Goal: Task Accomplishment & Management: Use online tool/utility

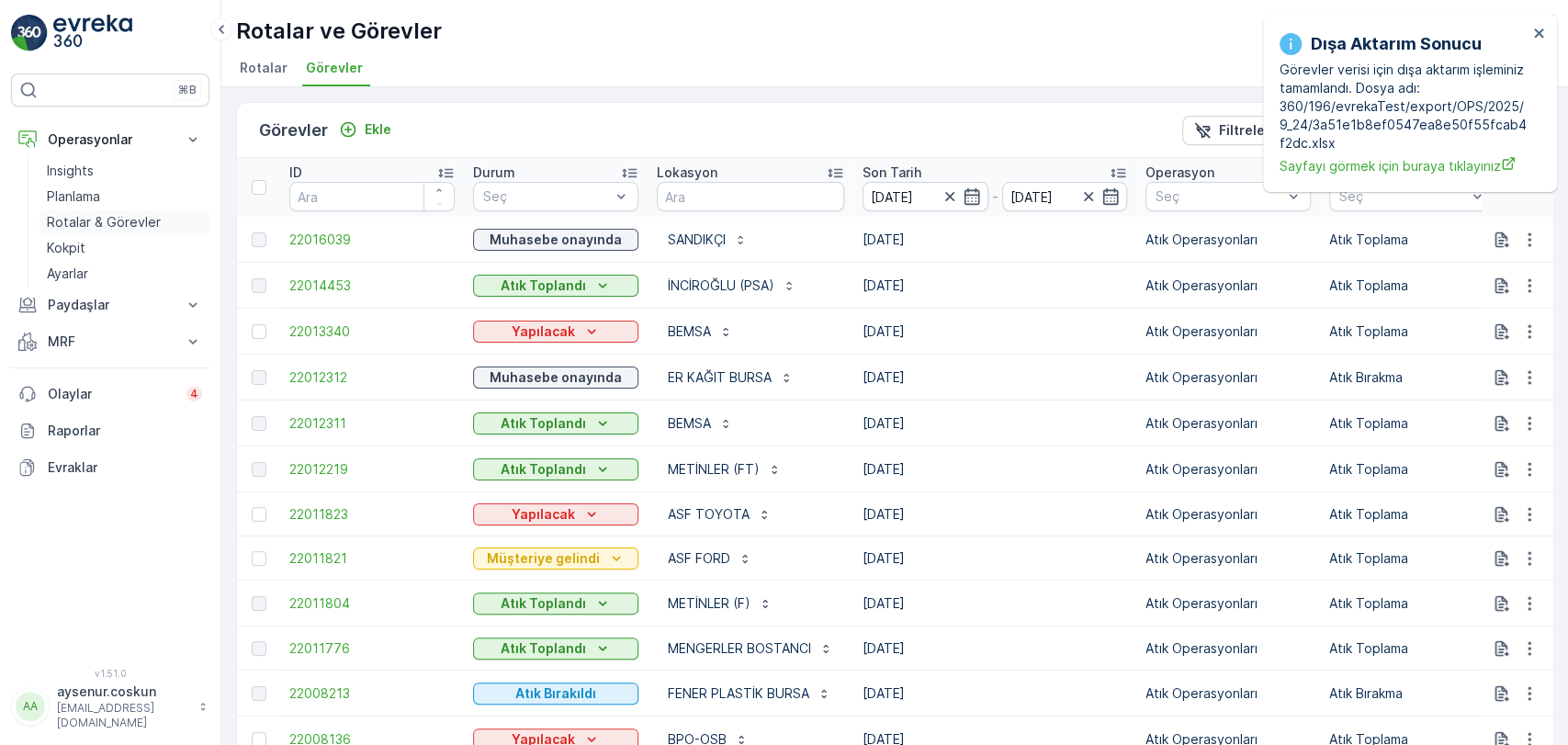
click at [111, 214] on p "Rotalar & Görevler" at bounding box center [104, 222] width 113 height 18
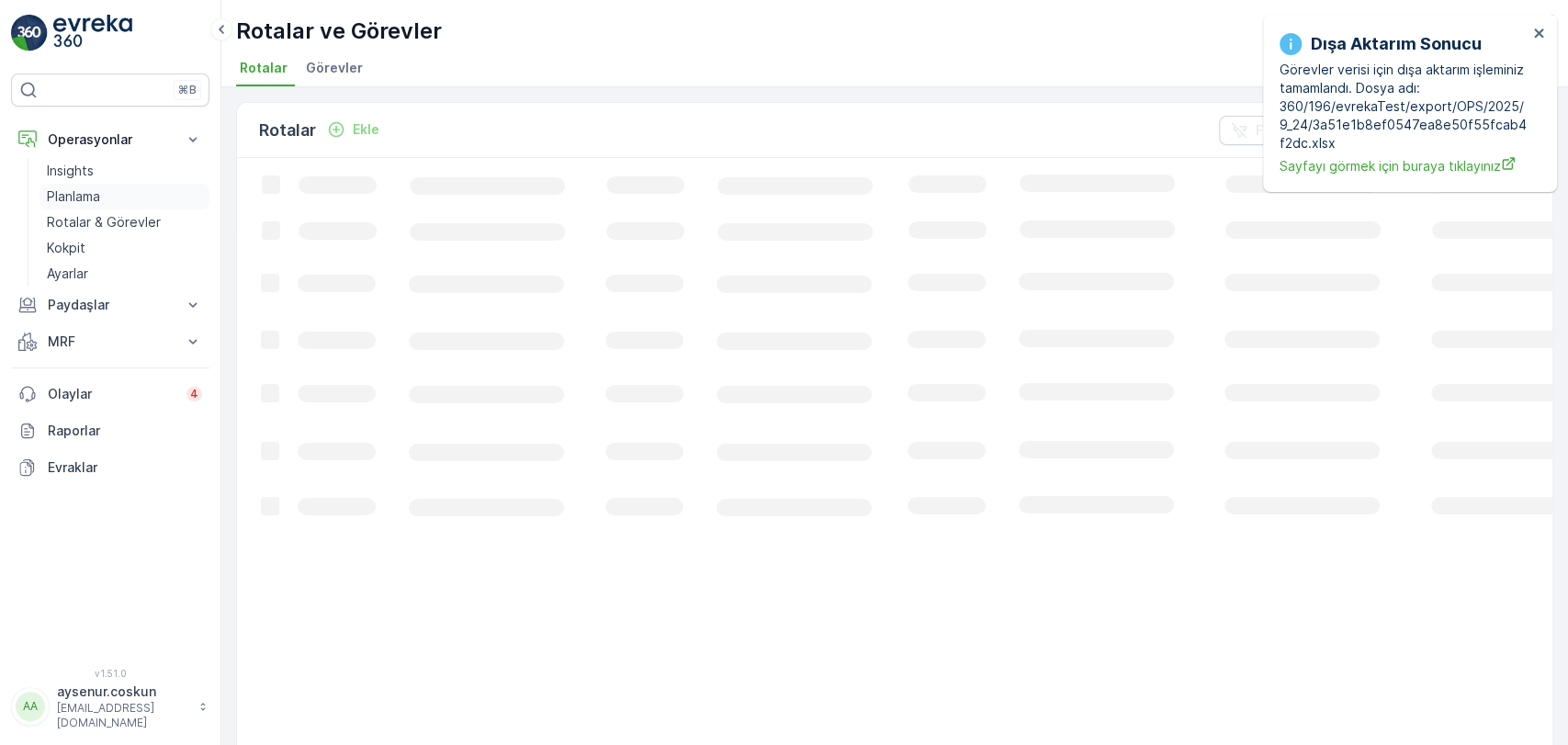
click at [109, 194] on link "Planlama" at bounding box center [124, 196] width 170 height 26
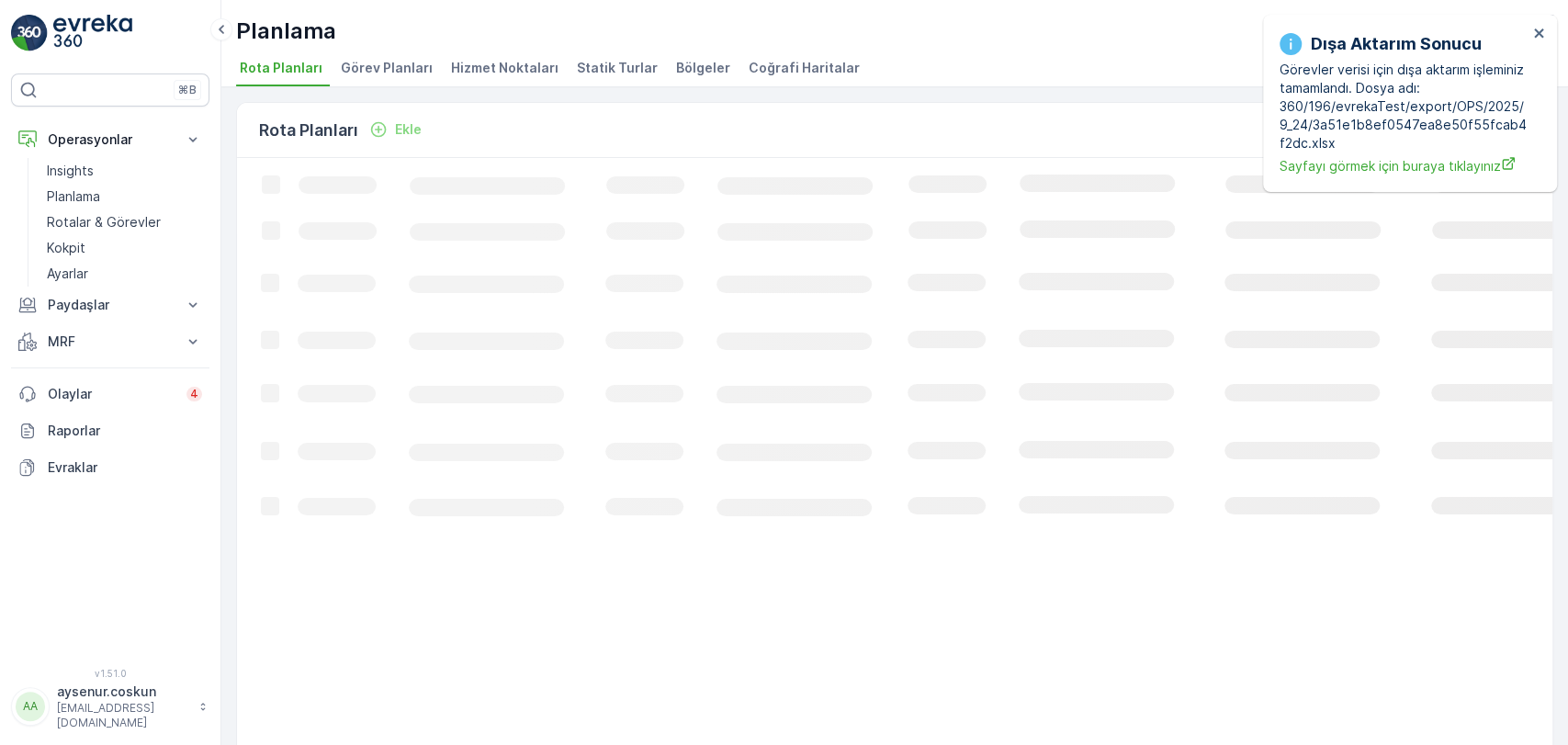
click at [483, 60] on span "Hizmet Noktaları" at bounding box center [505, 67] width 108 height 18
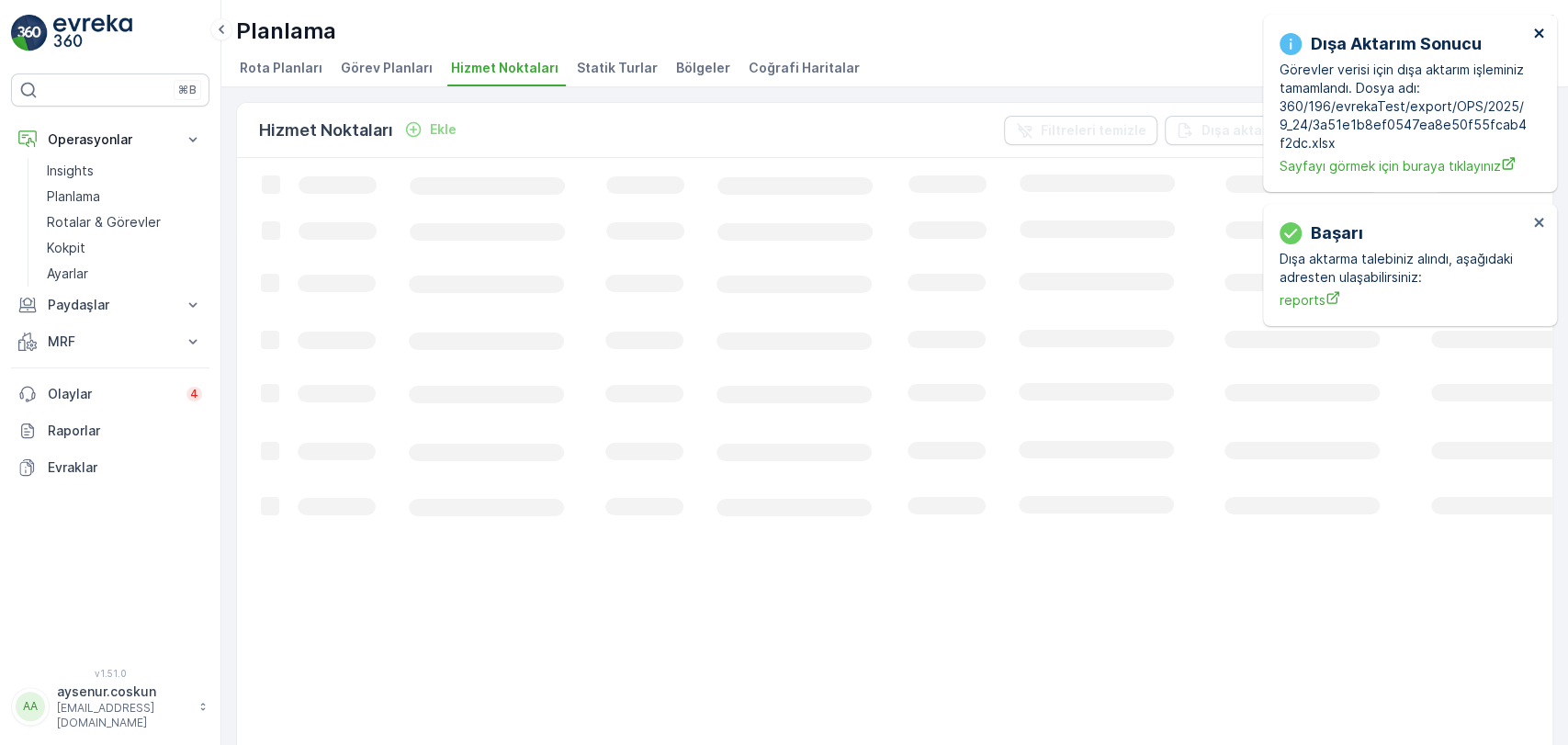
click at [1539, 31] on icon "close" at bounding box center [1538, 33] width 12 height 14
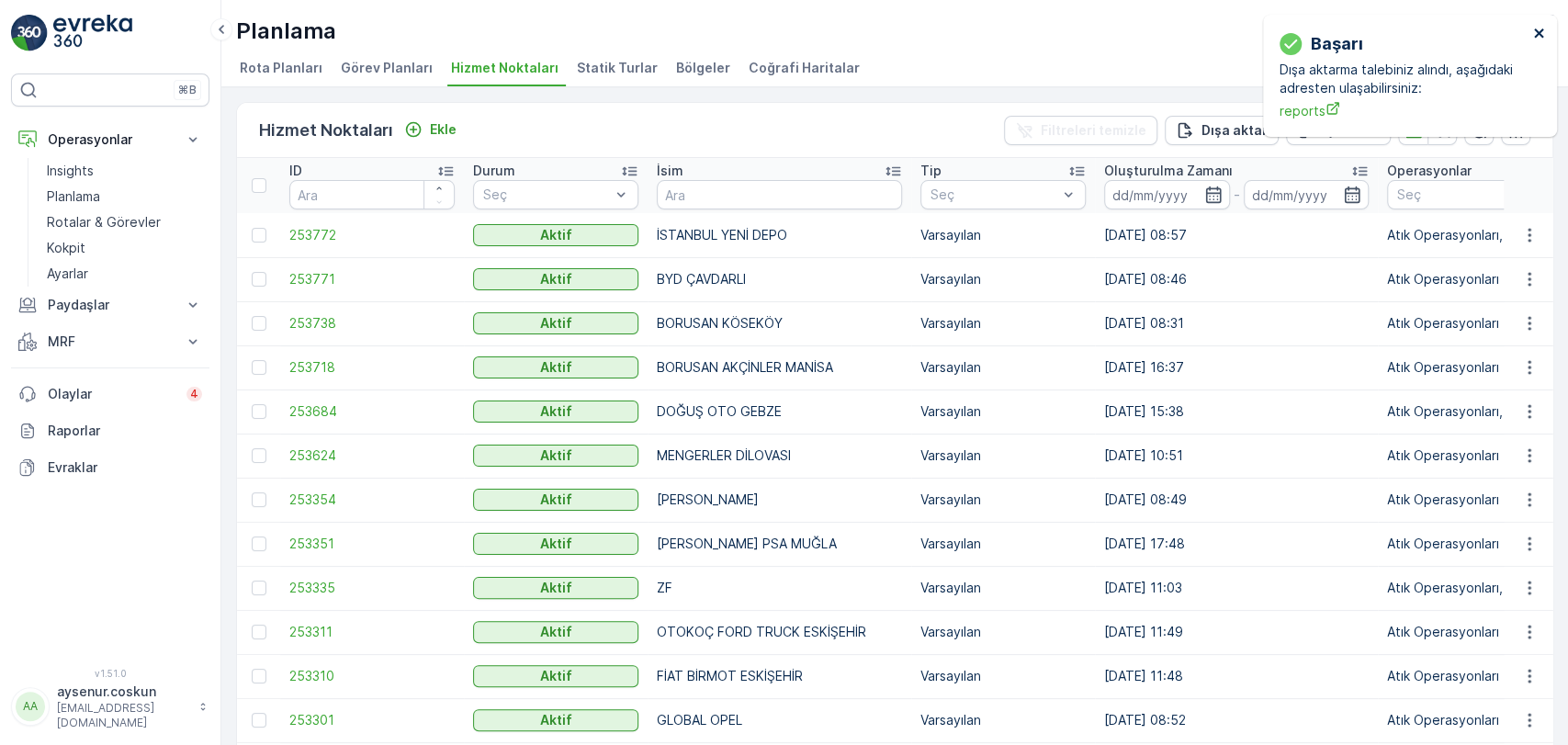
click at [1533, 31] on icon "close" at bounding box center [1538, 33] width 12 height 14
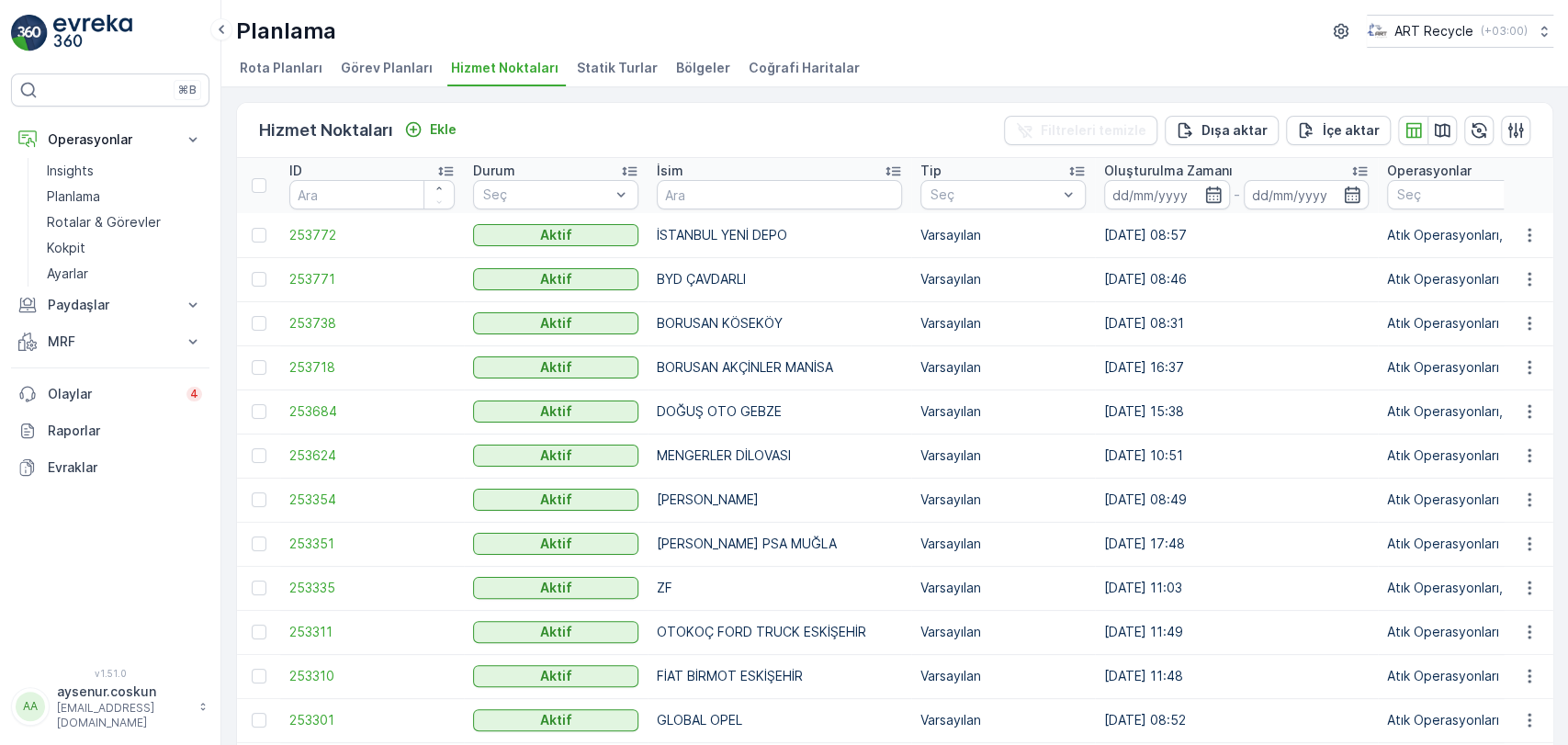
click at [695, 211] on th "İsim" at bounding box center [779, 185] width 263 height 55
click at [699, 196] on input "text" at bounding box center [779, 194] width 245 height 30
type input "GÜLSOY"
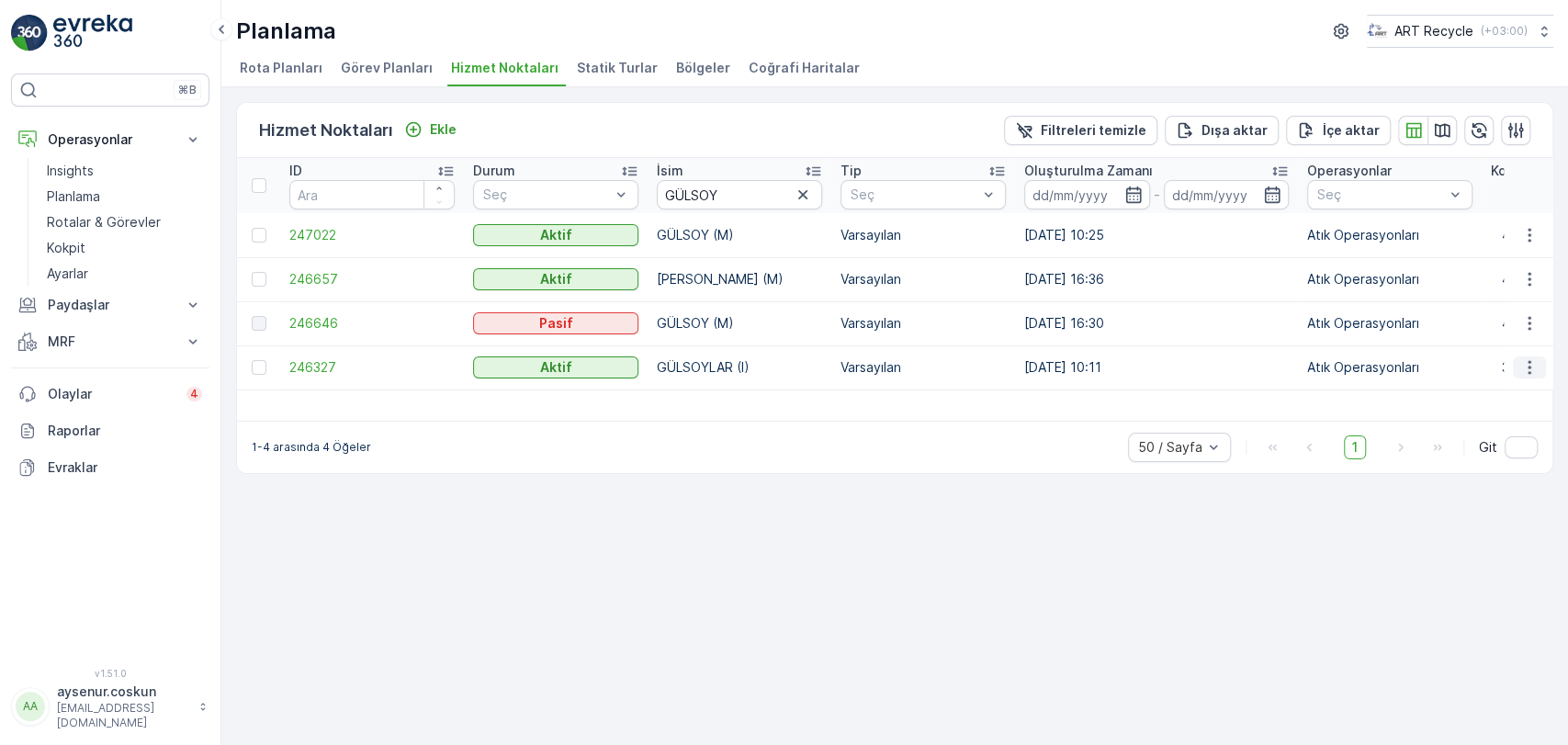
click at [1527, 368] on icon "button" at bounding box center [1529, 367] width 18 height 18
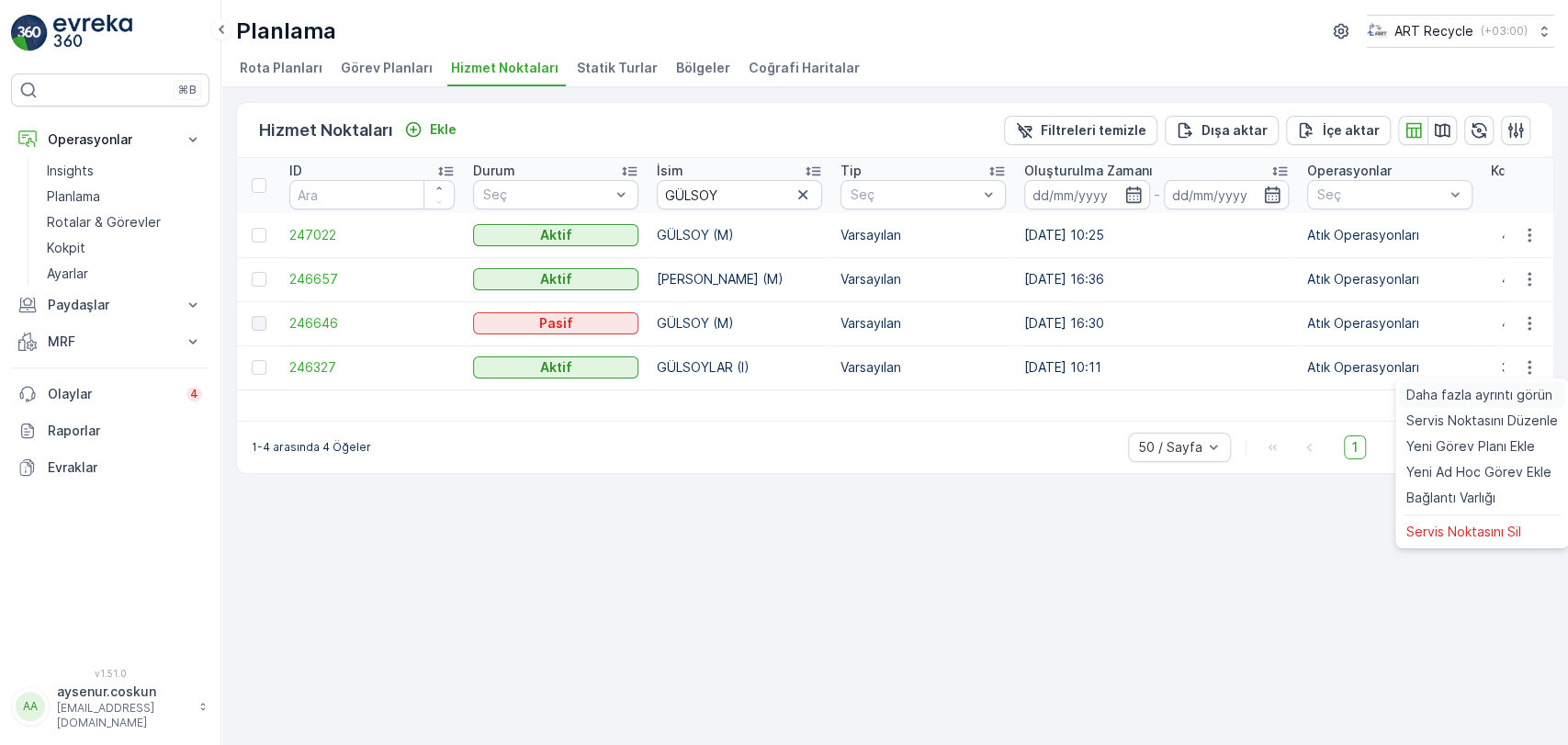
click at [1521, 393] on span "Daha fazla ayrıntı görün" at bounding box center [1480, 394] width 146 height 18
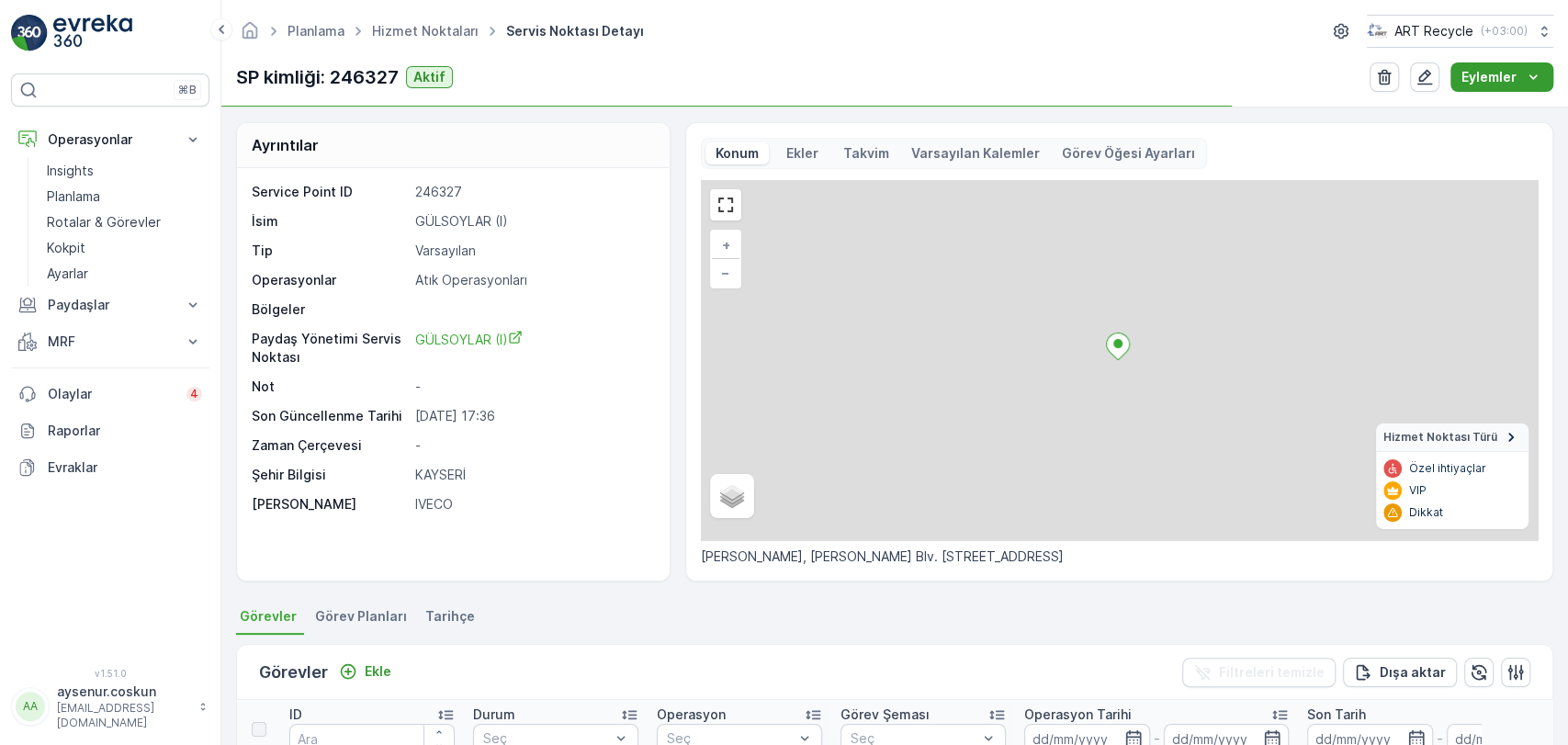
click at [1496, 72] on p "Eylemler" at bounding box center [1488, 77] width 55 height 18
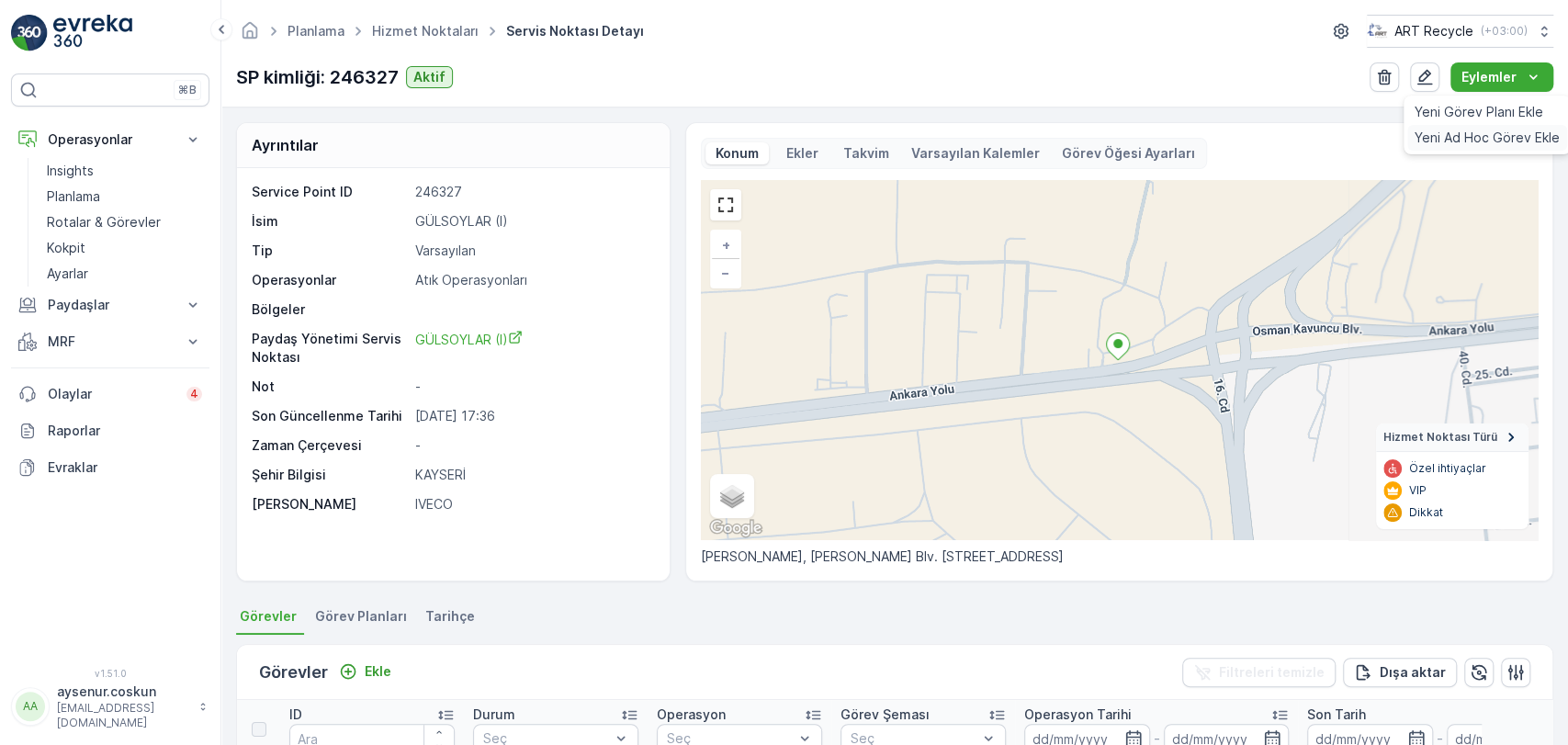
click at [1451, 141] on span "Yeni Ad Hoc Görev Ekle" at bounding box center [1486, 137] width 145 height 18
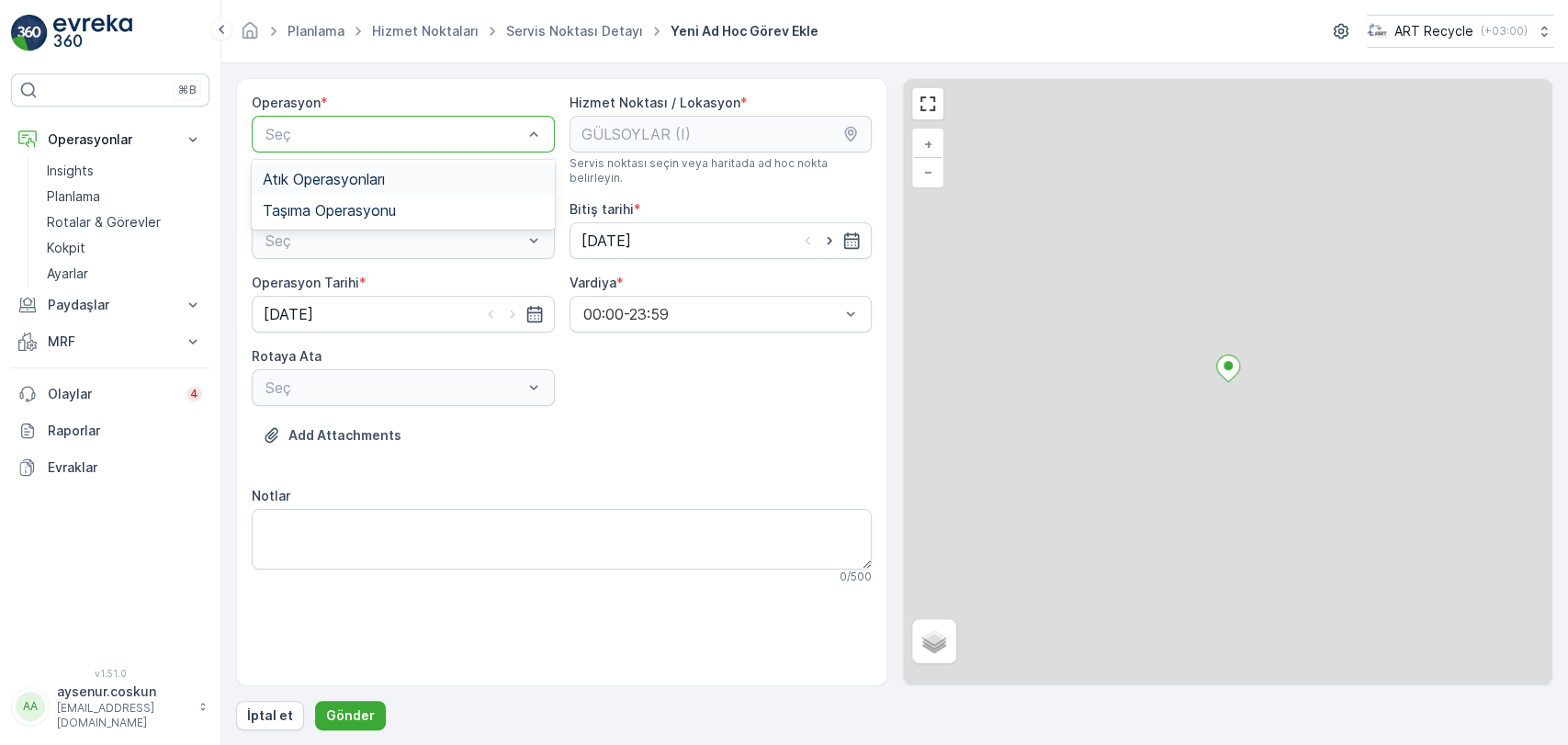
click at [365, 178] on span "Atık Operasyonları" at bounding box center [323, 179] width 122 height 16
click at [373, 224] on div "Seç" at bounding box center [403, 240] width 303 height 37
click at [374, 234] on div "Seç" at bounding box center [403, 240] width 303 height 37
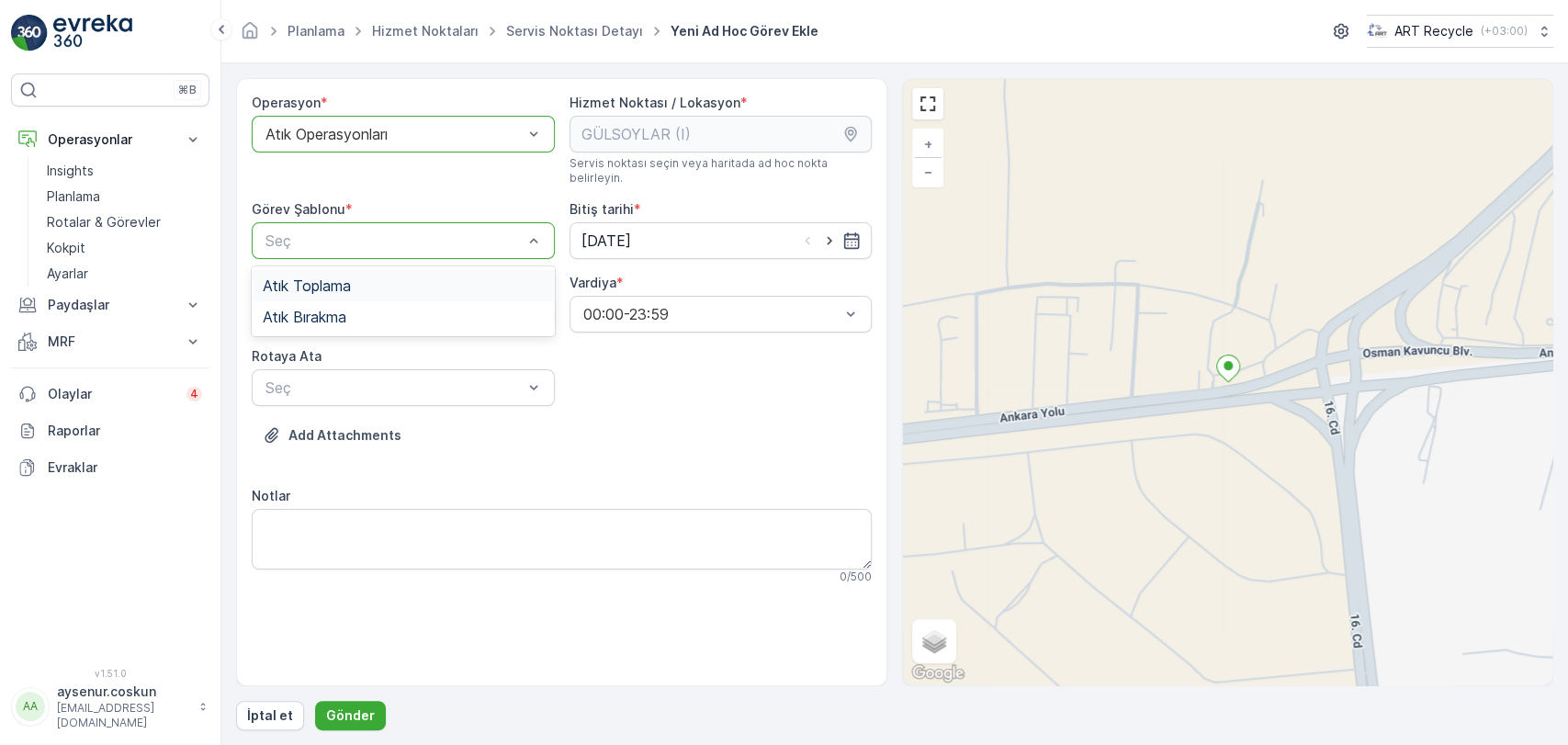
click at [364, 277] on div "Atık Toplama" at bounding box center [403, 285] width 281 height 16
click at [382, 387] on div "Seç" at bounding box center [403, 387] width 303 height 37
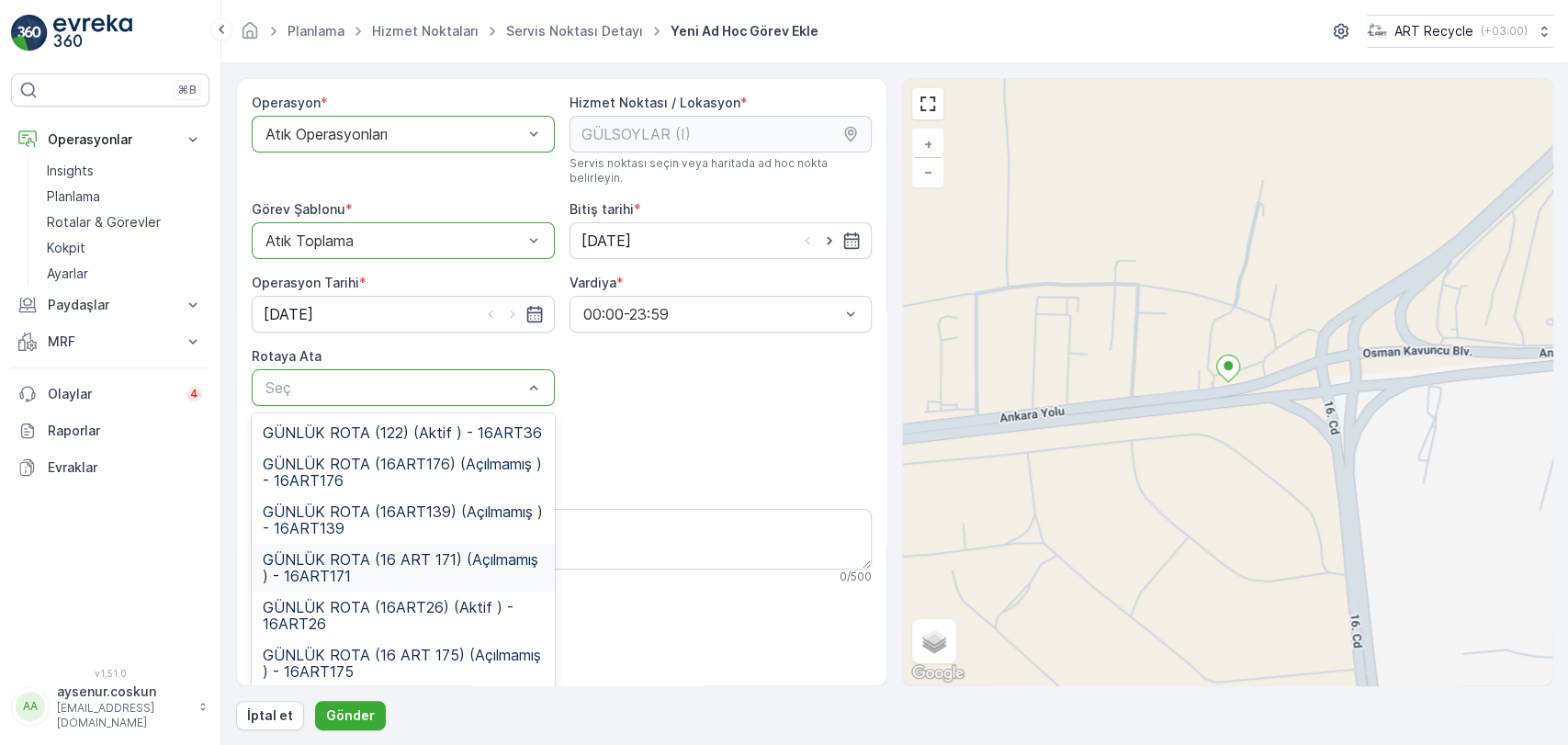
click at [445, 555] on span "GÜNLÜK ROTA (16 ART 171) (Açılmamış ) - 16ART171" at bounding box center [403, 567] width 281 height 33
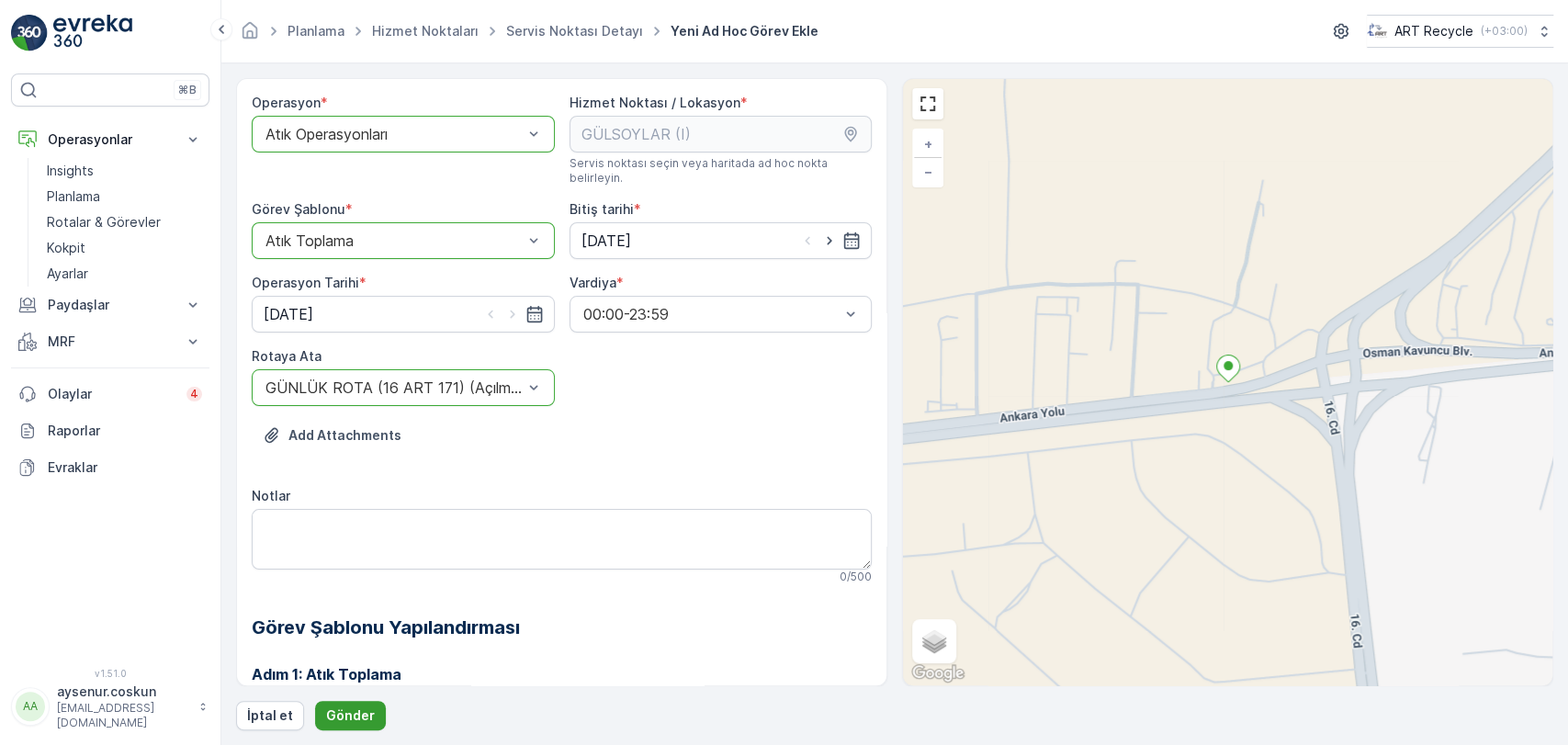
click at [348, 709] on p "Gönder" at bounding box center [350, 715] width 49 height 18
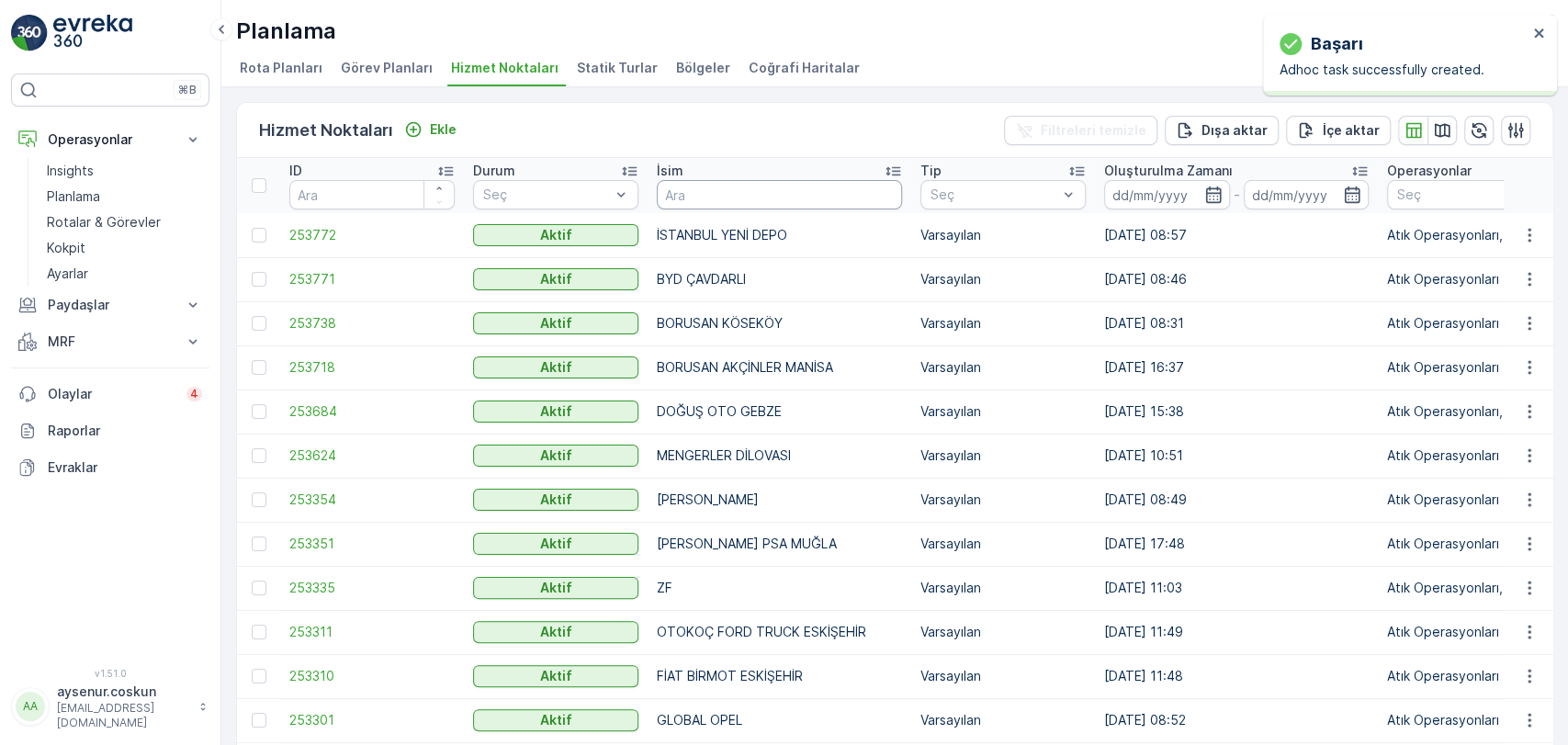
click at [732, 195] on input "text" at bounding box center [779, 194] width 245 height 30
type input "NİSSAN İN"
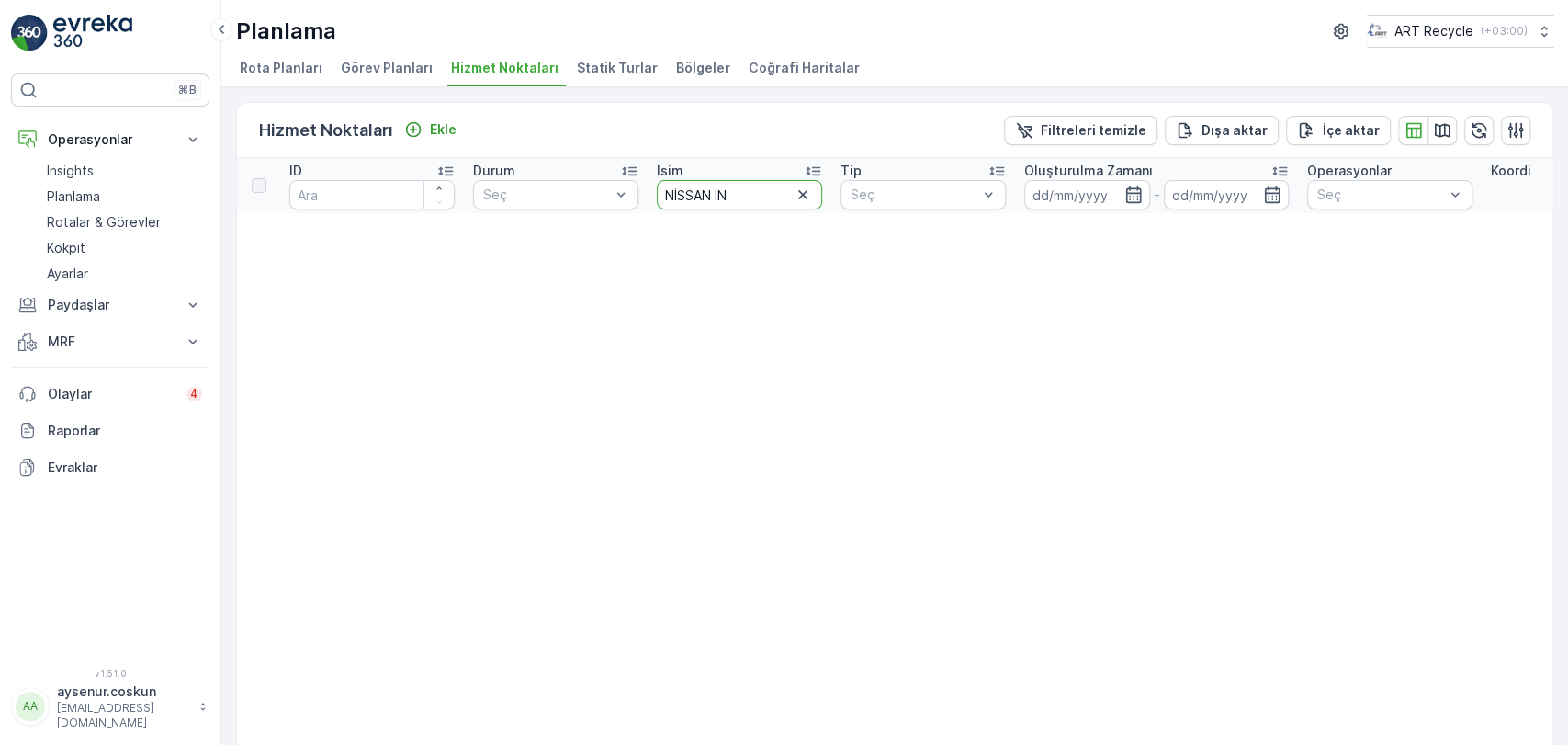
drag, startPoint x: 732, startPoint y: 195, endPoint x: 595, endPoint y: 178, distance: 138.1
type input "İN OTO"
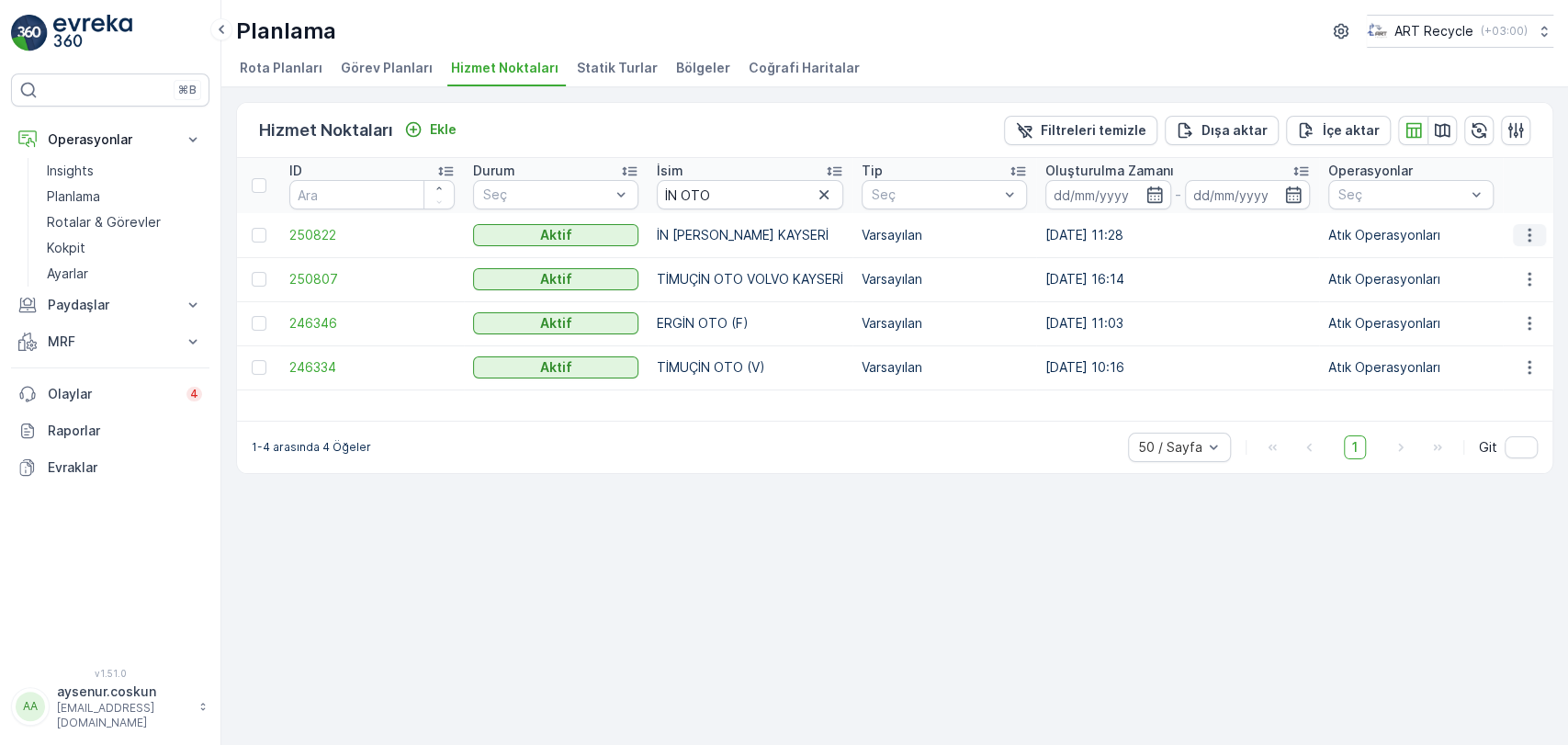
click at [1520, 233] on icon "button" at bounding box center [1529, 235] width 18 height 18
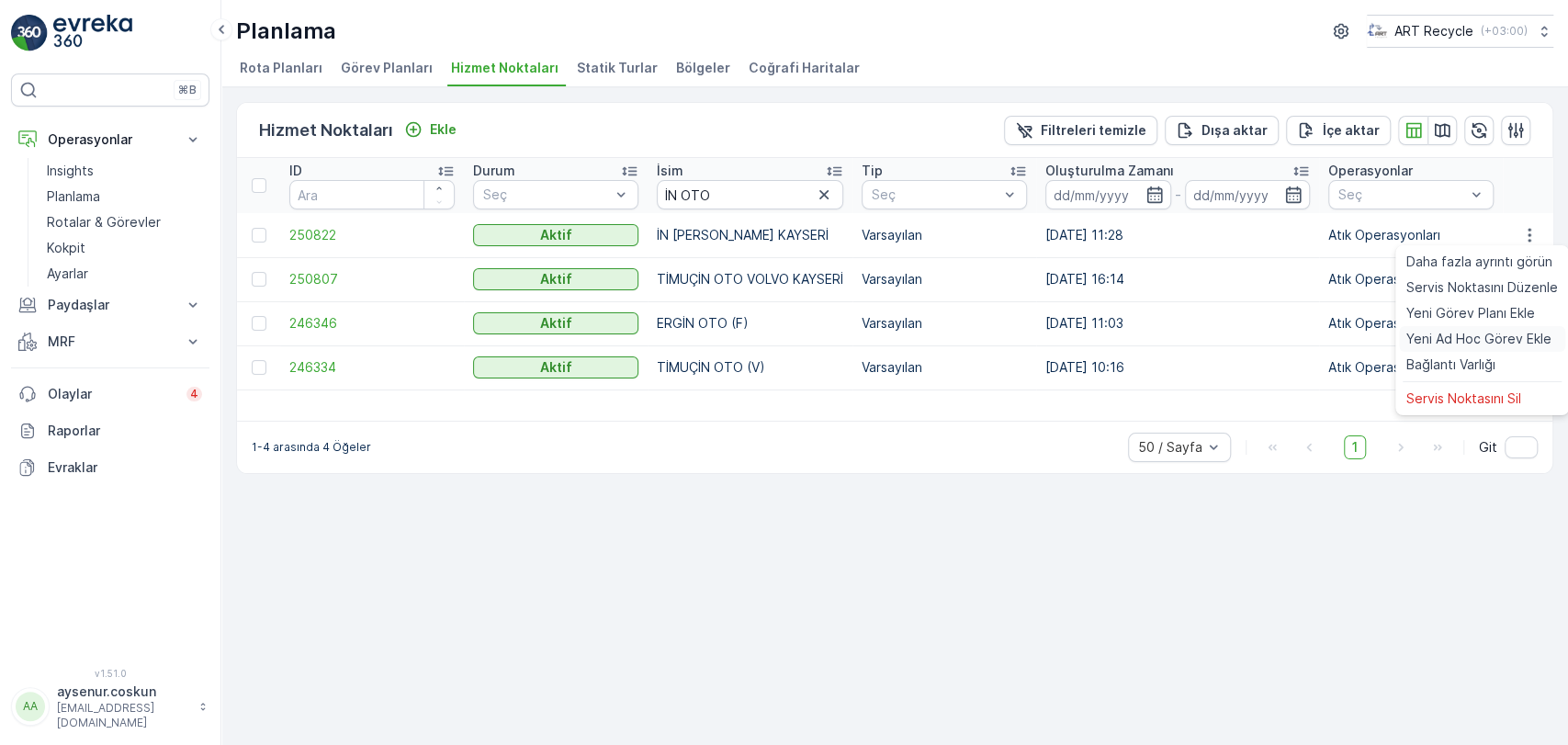
click at [1473, 343] on span "Yeni Ad Hoc Görev Ekle" at bounding box center [1479, 338] width 145 height 18
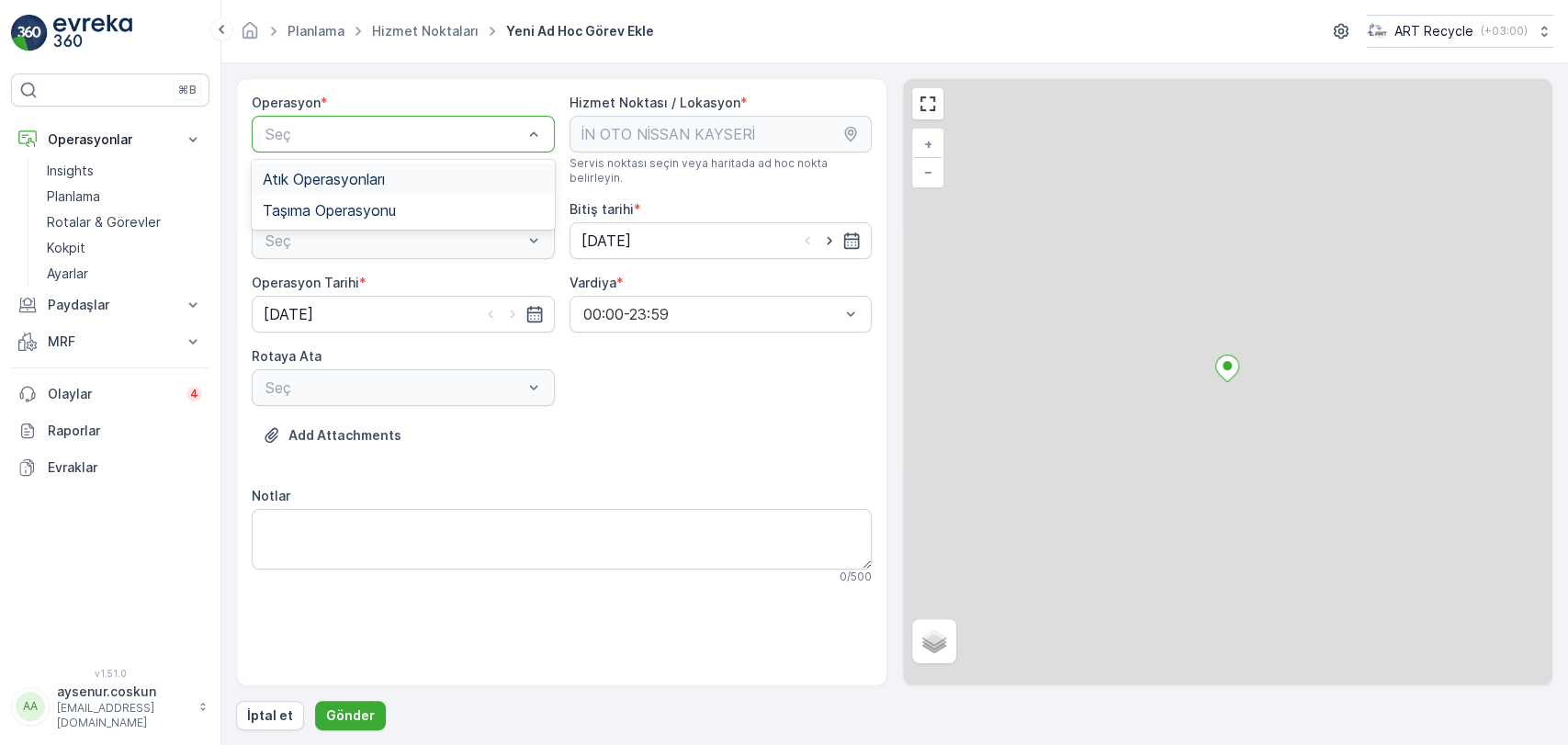
click at [411, 151] on div "Seç" at bounding box center [403, 134] width 303 height 37
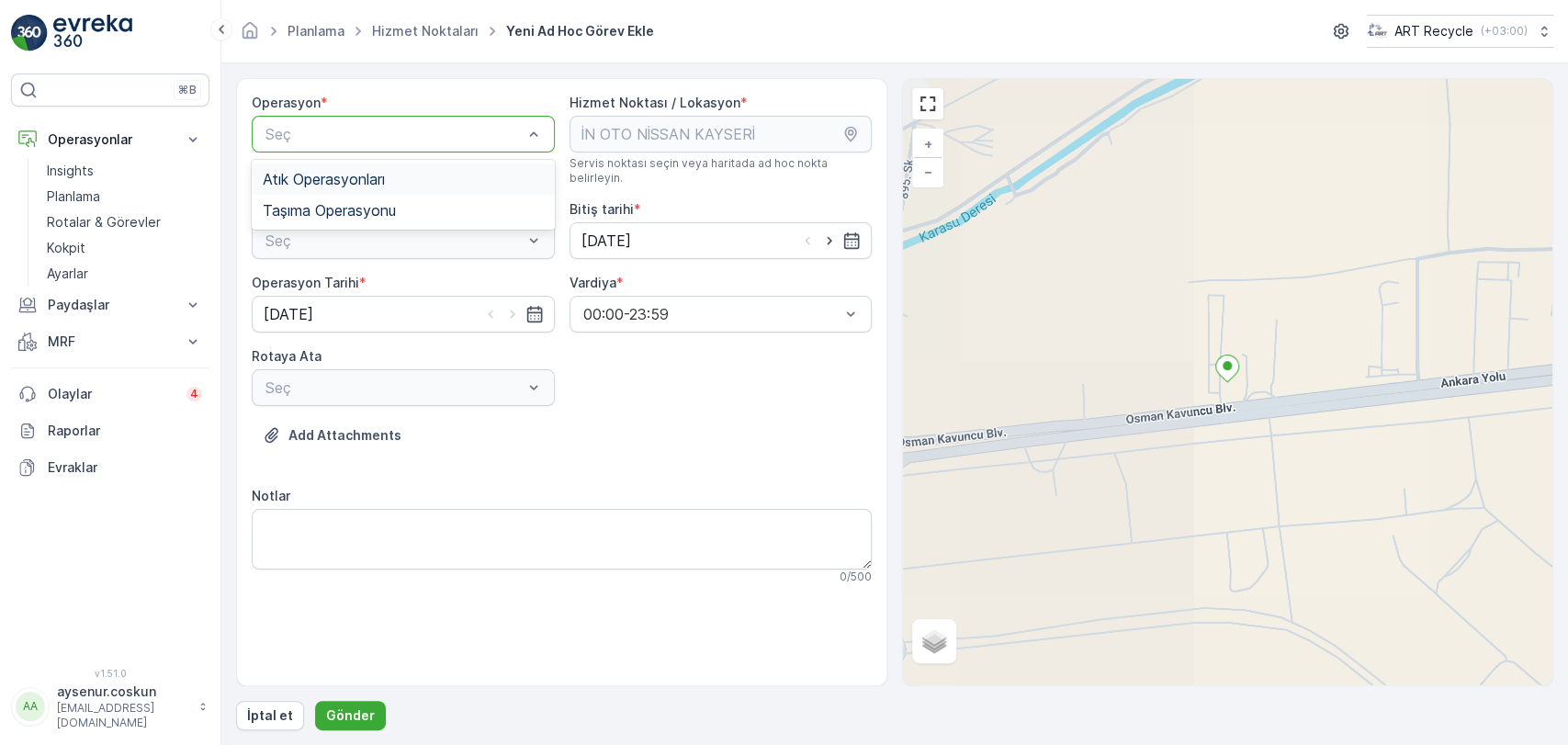
click at [410, 182] on div "Atık Operasyonları" at bounding box center [403, 179] width 281 height 16
click at [387, 277] on div "Atık Toplama" at bounding box center [403, 285] width 281 height 16
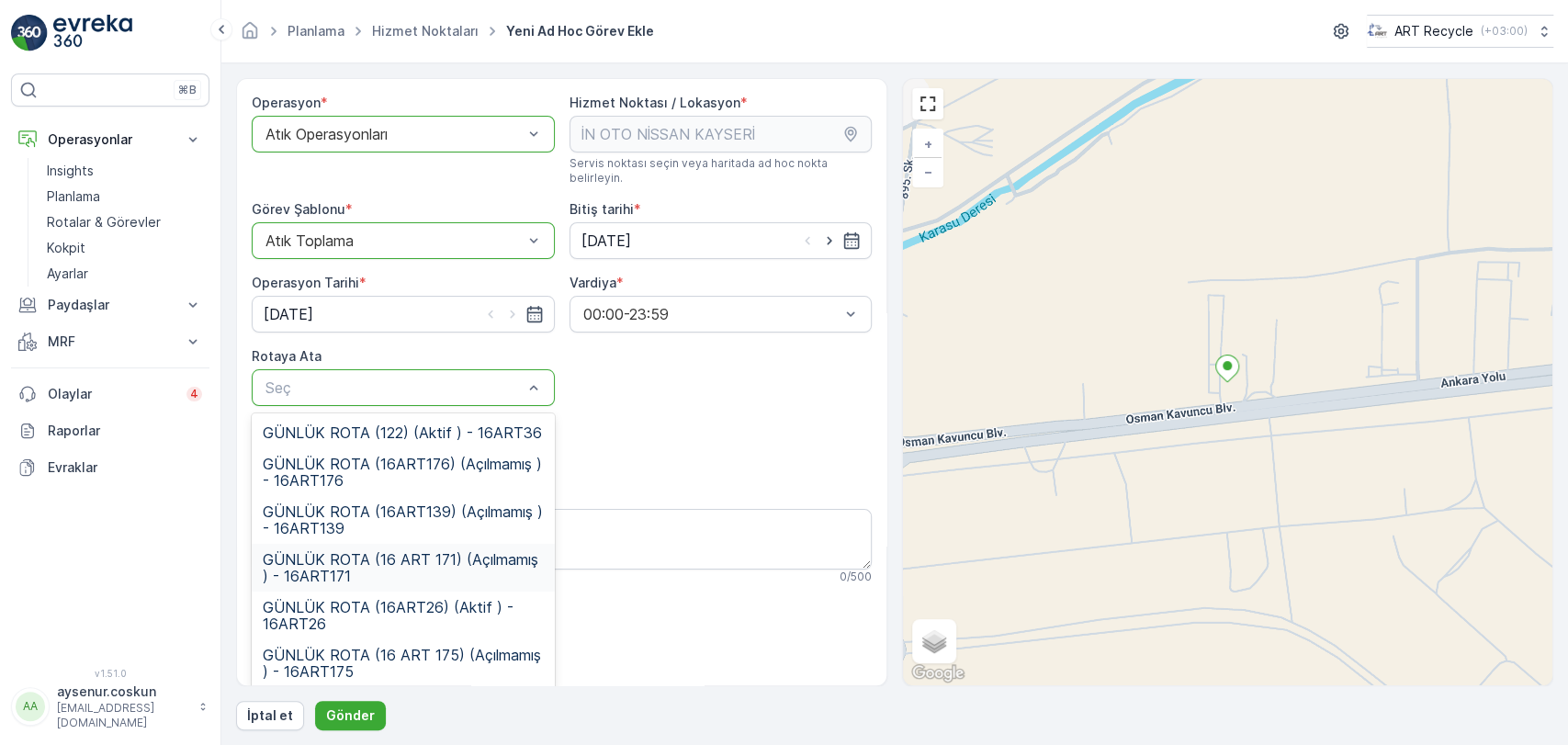
click at [436, 551] on span "GÜNLÜK ROTA (16 ART 171) (Açılmamış ) - 16ART171" at bounding box center [403, 567] width 281 height 33
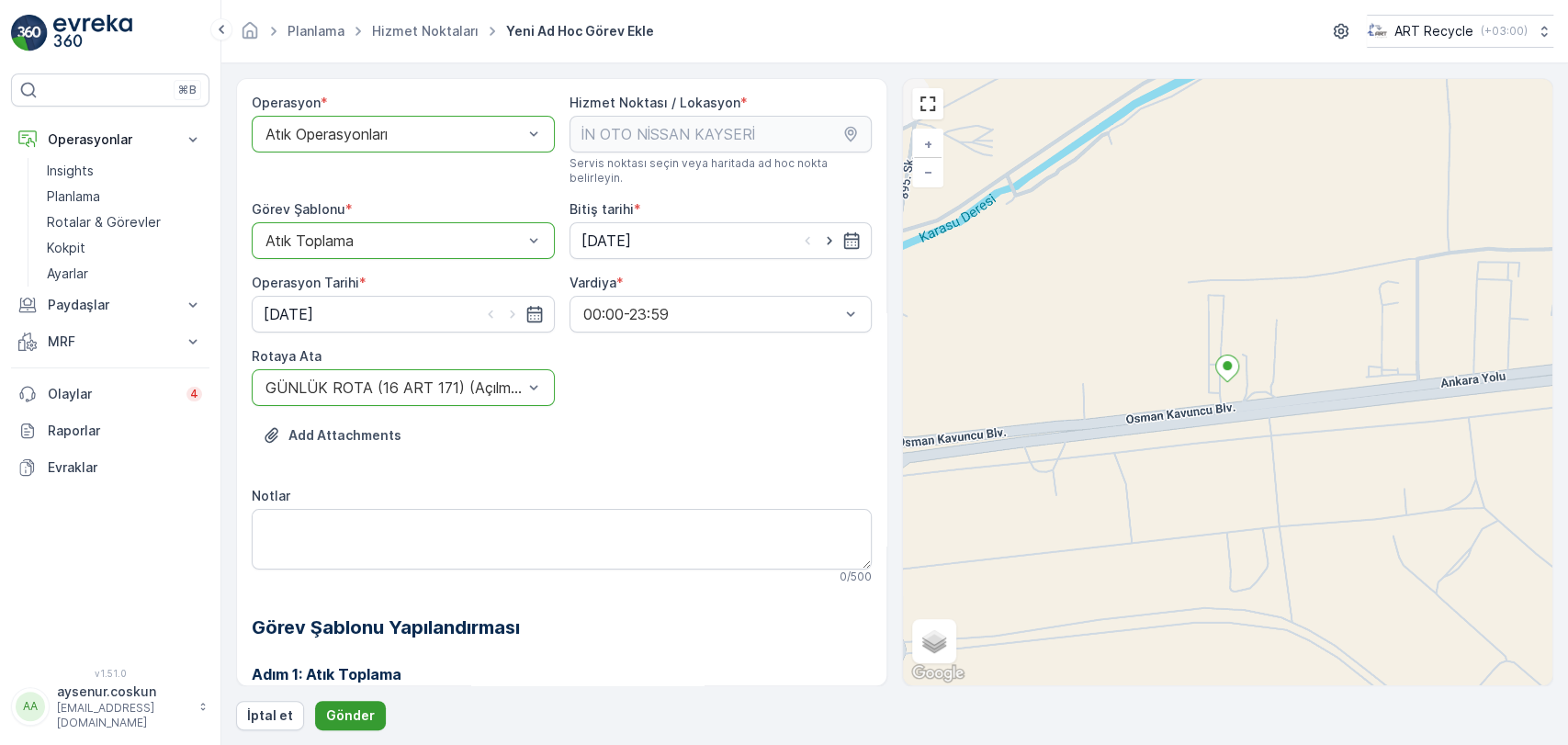
click at [360, 715] on p "Gönder" at bounding box center [350, 715] width 49 height 18
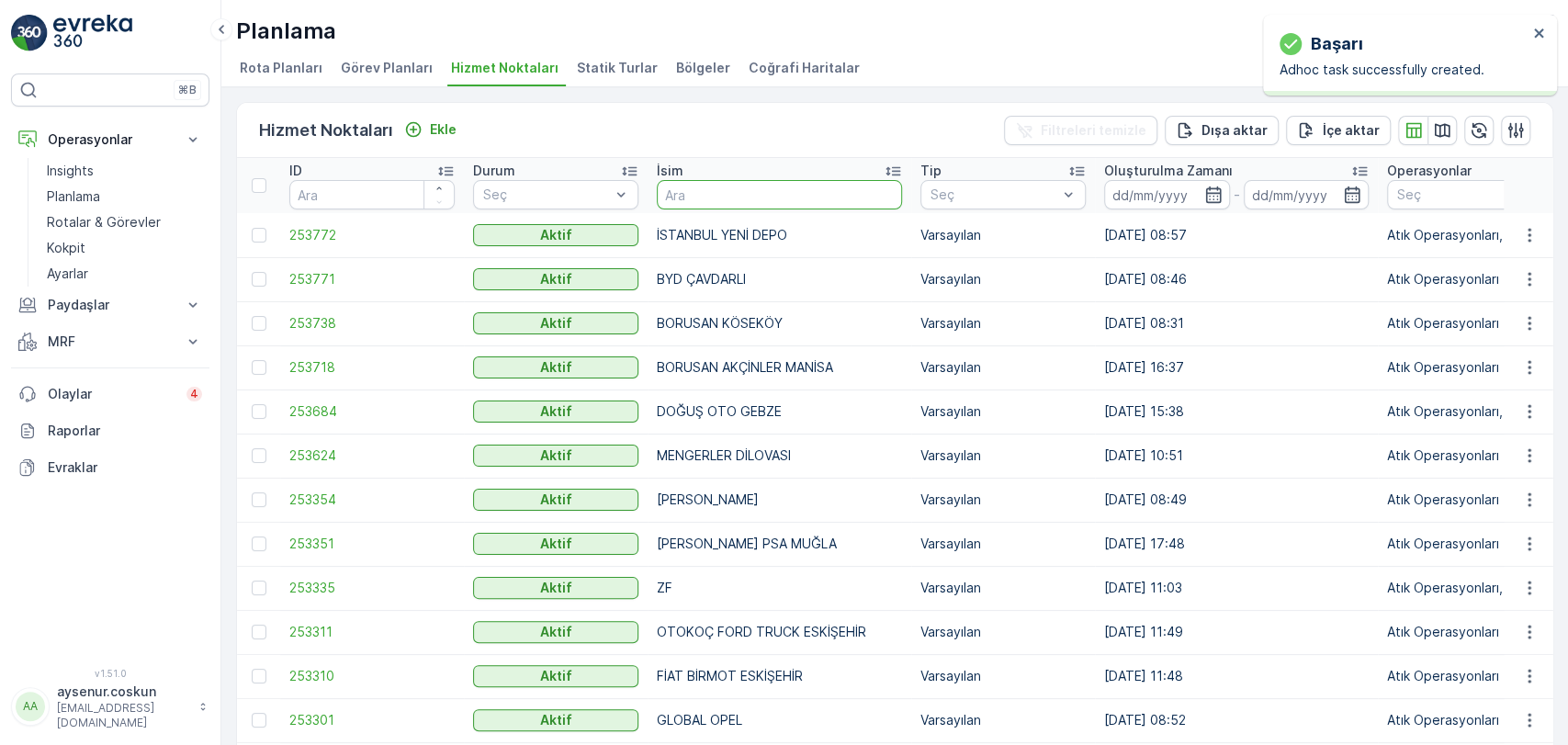
click at [806, 195] on input "text" at bounding box center [779, 194] width 245 height 30
type input "TİMUÇİN"
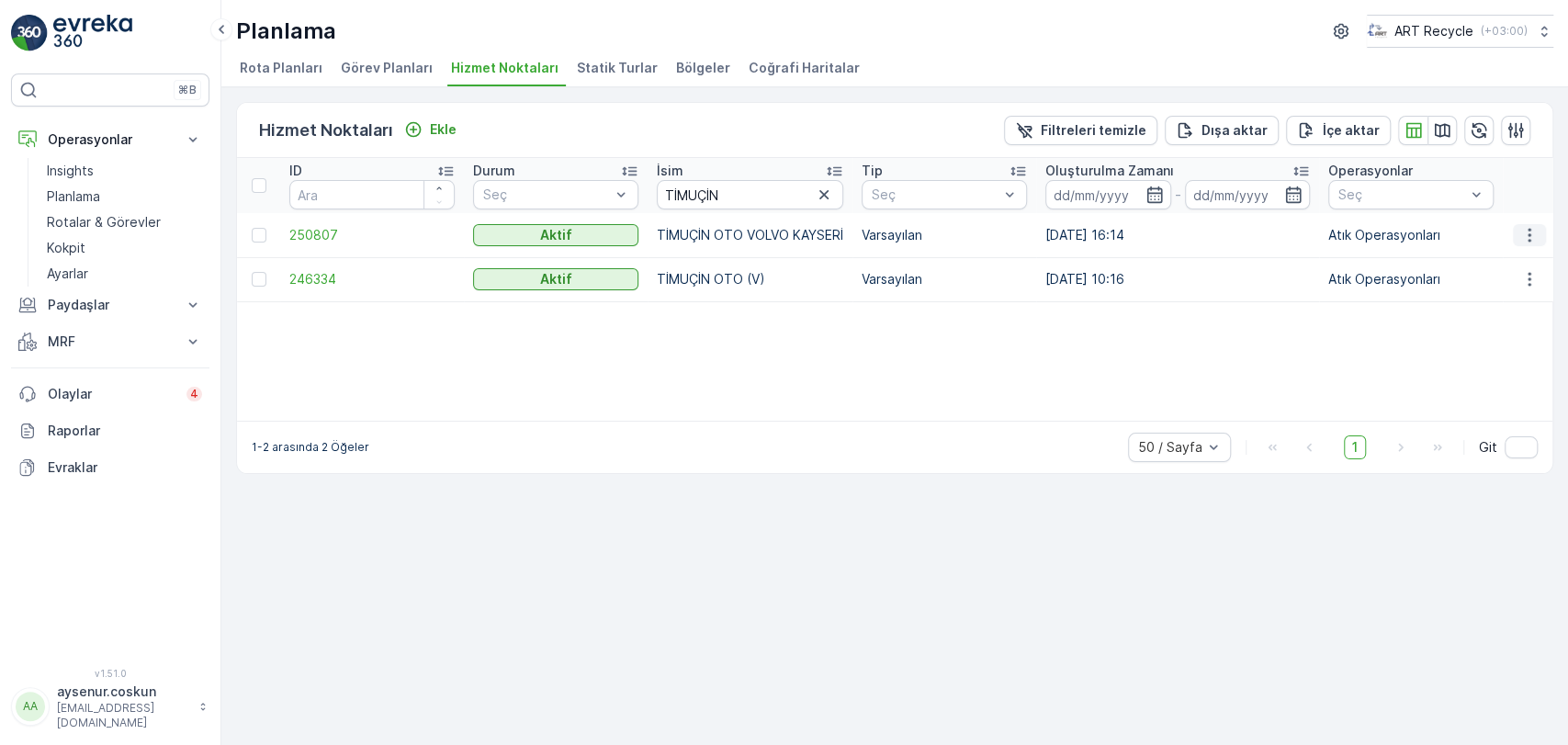
click at [1531, 232] on icon "button" at bounding box center [1529, 235] width 18 height 18
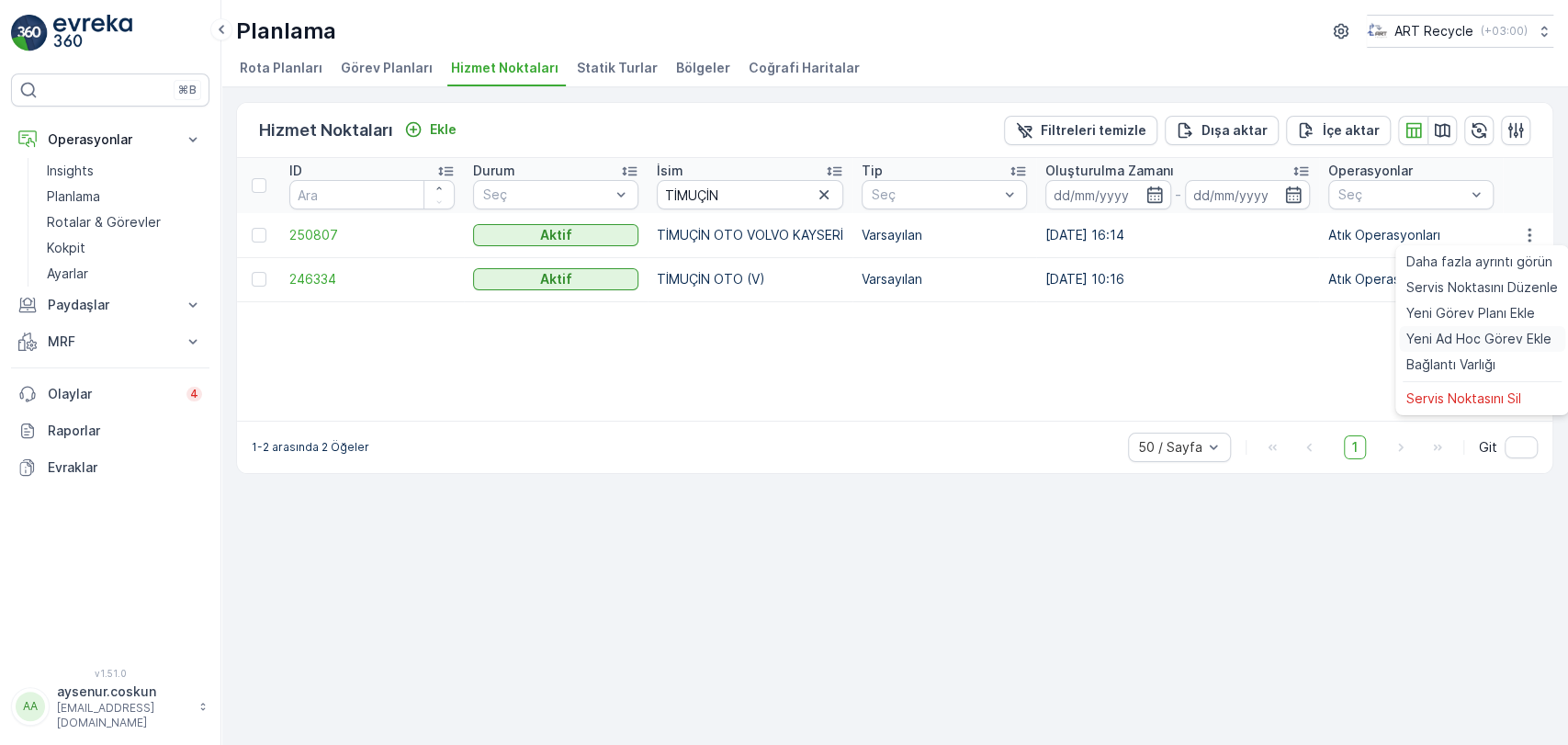
click at [1499, 332] on span "Yeni Ad Hoc Görev Ekle" at bounding box center [1479, 338] width 145 height 18
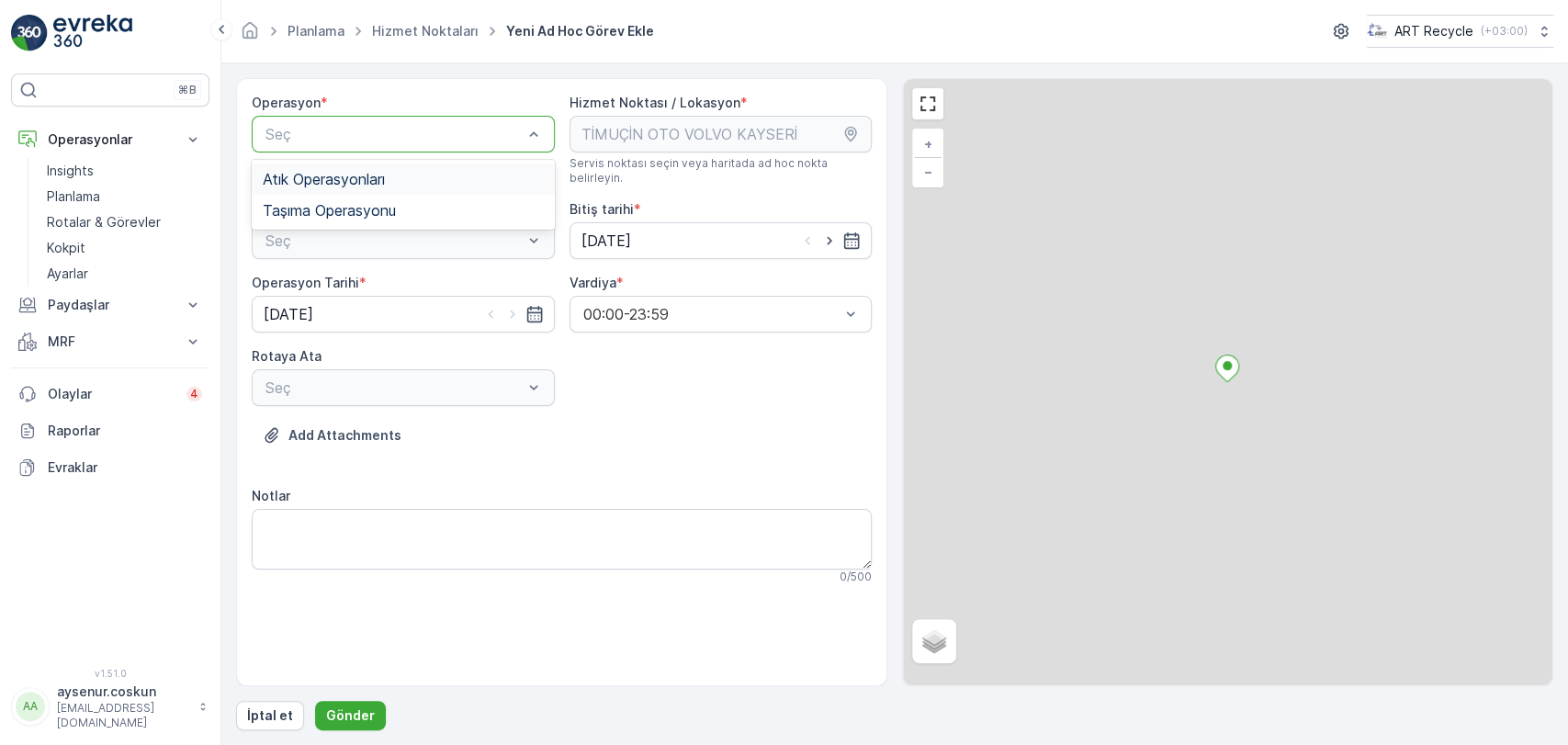
click at [372, 146] on div "Seç" at bounding box center [403, 134] width 303 height 37
click at [351, 176] on span "Atık Operasyonları" at bounding box center [323, 179] width 122 height 16
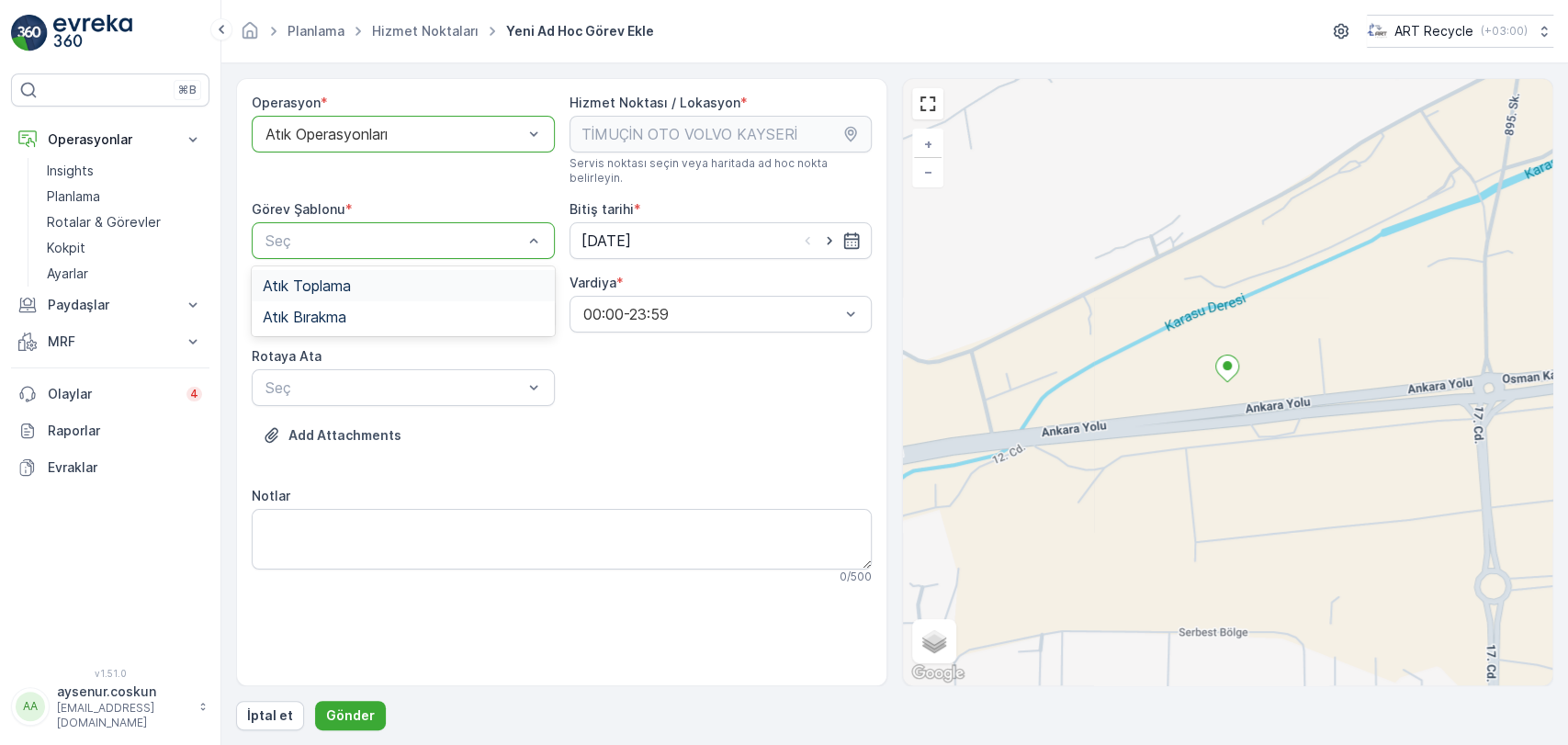
click at [345, 277] on span "Atık Toplama" at bounding box center [307, 285] width 88 height 16
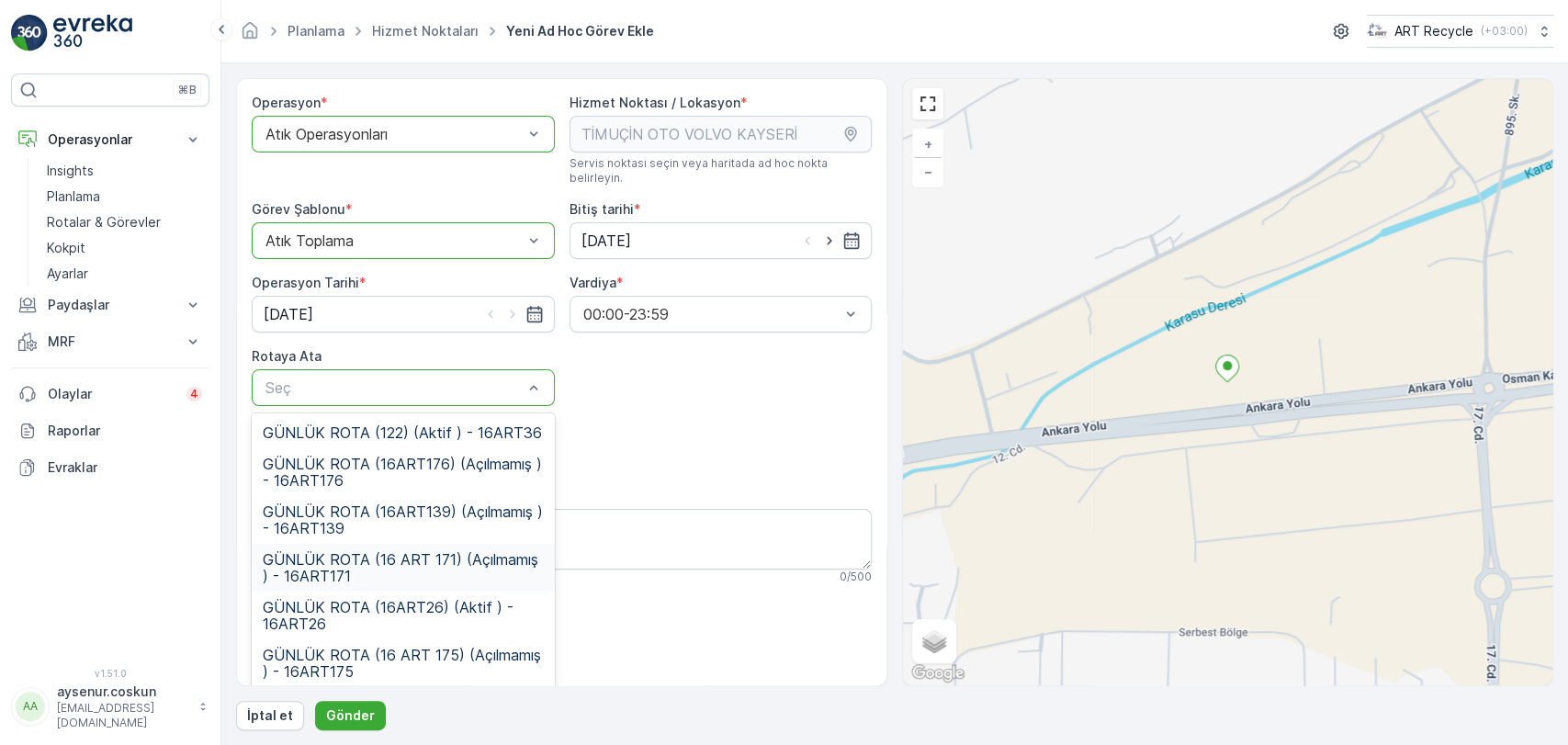
click at [519, 551] on span "GÜNLÜK ROTA (16 ART 171) (Açılmamış ) - 16ART171" at bounding box center [403, 567] width 281 height 33
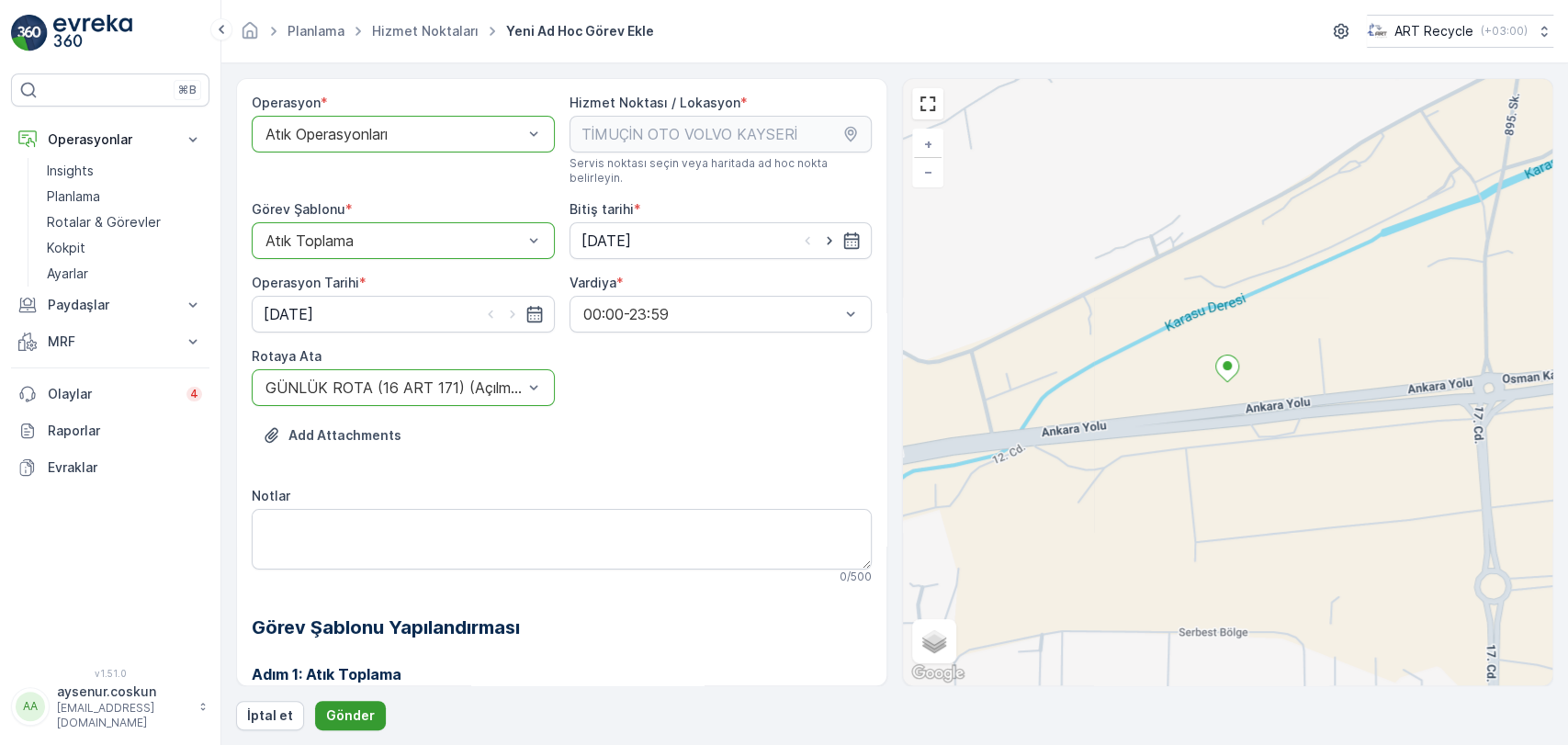
click at [337, 721] on p "Gönder" at bounding box center [350, 715] width 49 height 18
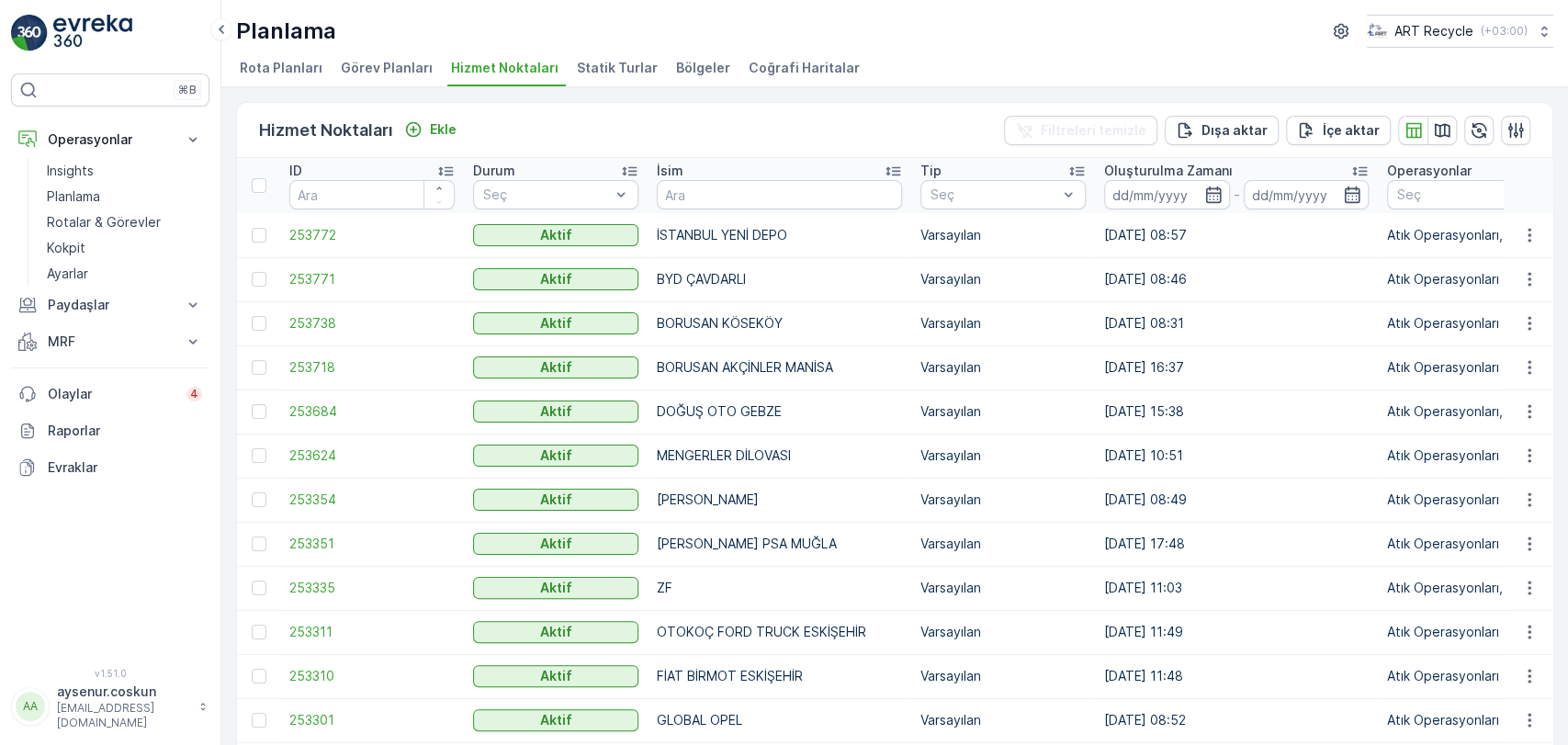
click at [778, 208] on input "text" at bounding box center [779, 194] width 245 height 30
type input "ÜNALLAR"
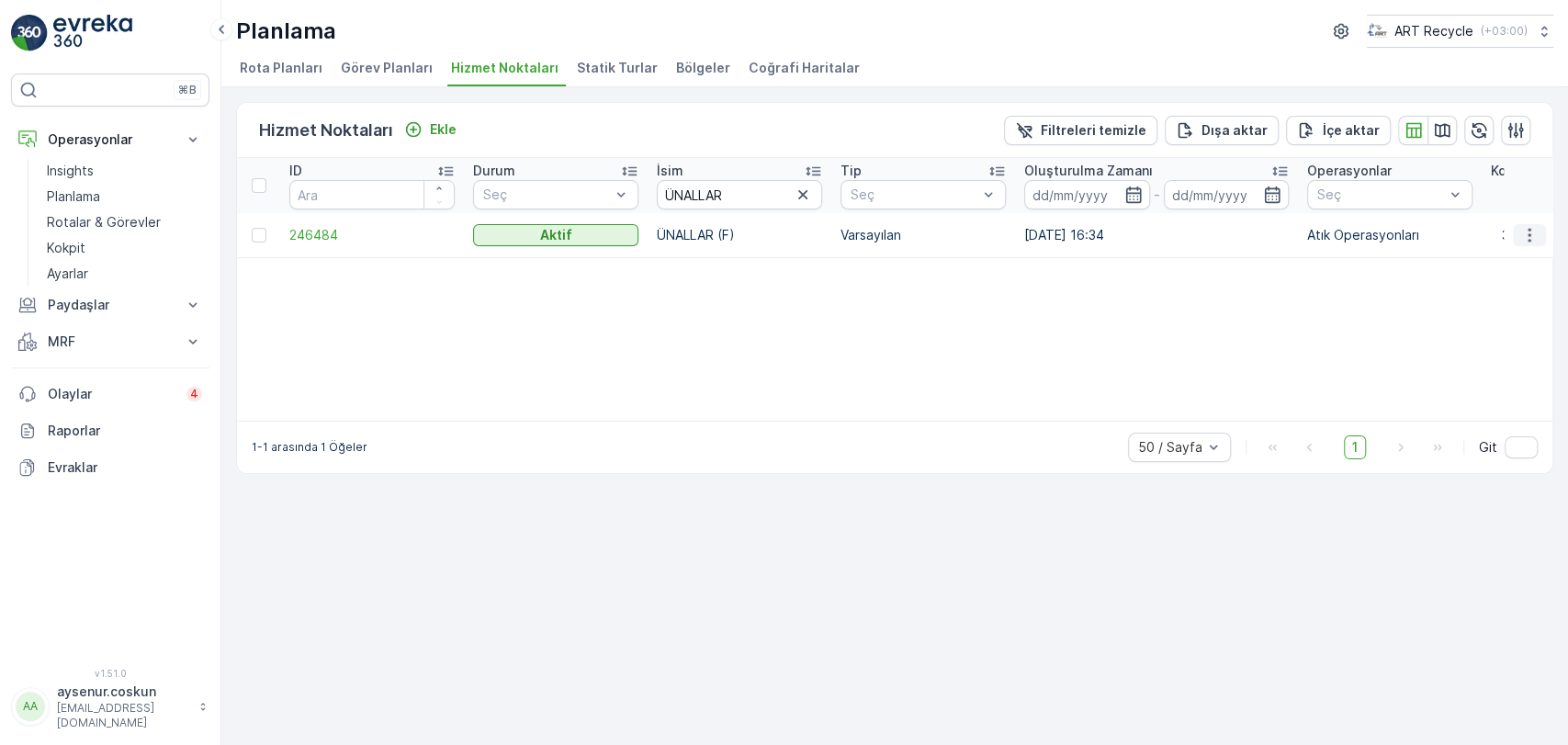
click at [1535, 232] on icon "button" at bounding box center [1529, 235] width 18 height 18
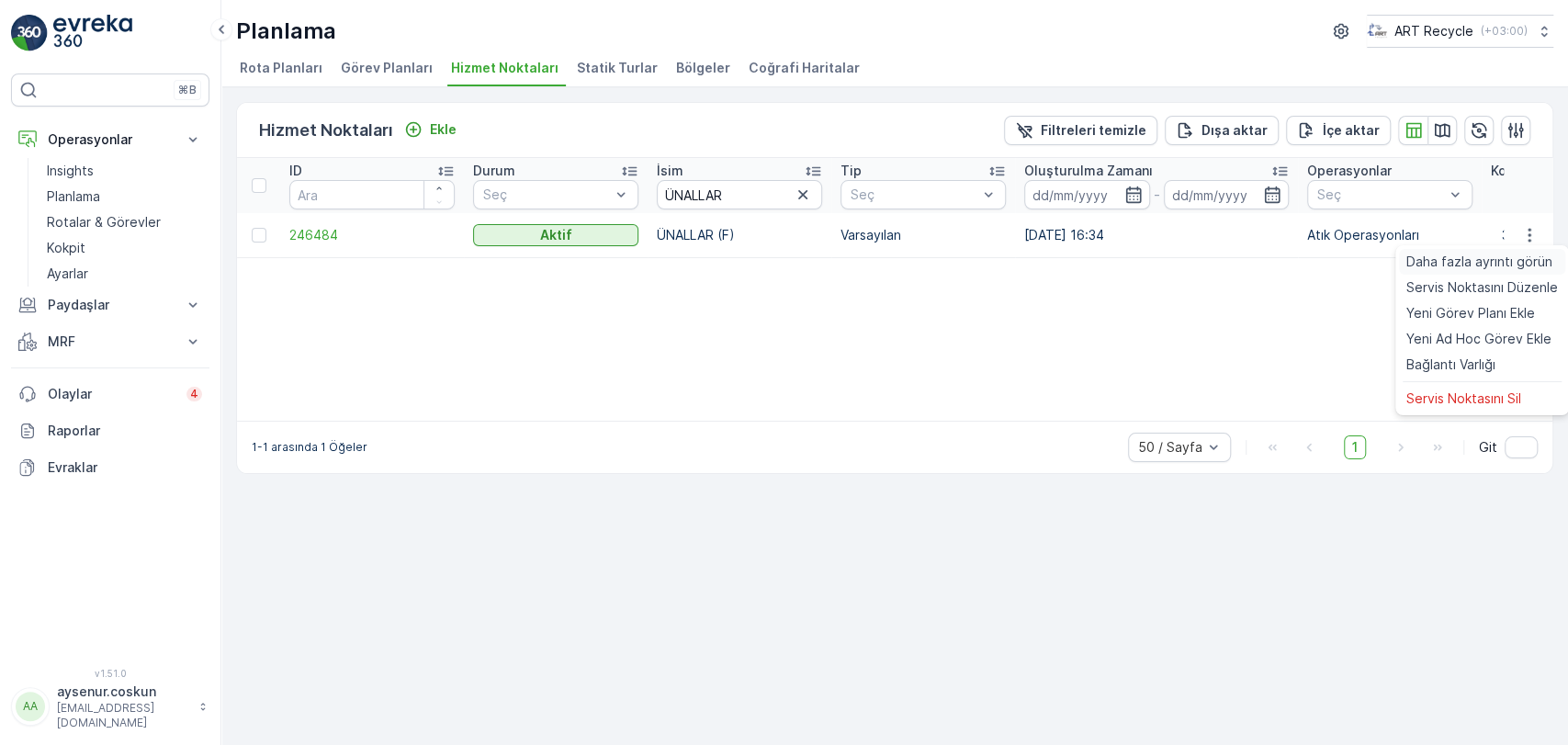
click at [1516, 254] on span "Daha fazla ayrıntı görün" at bounding box center [1480, 261] width 146 height 18
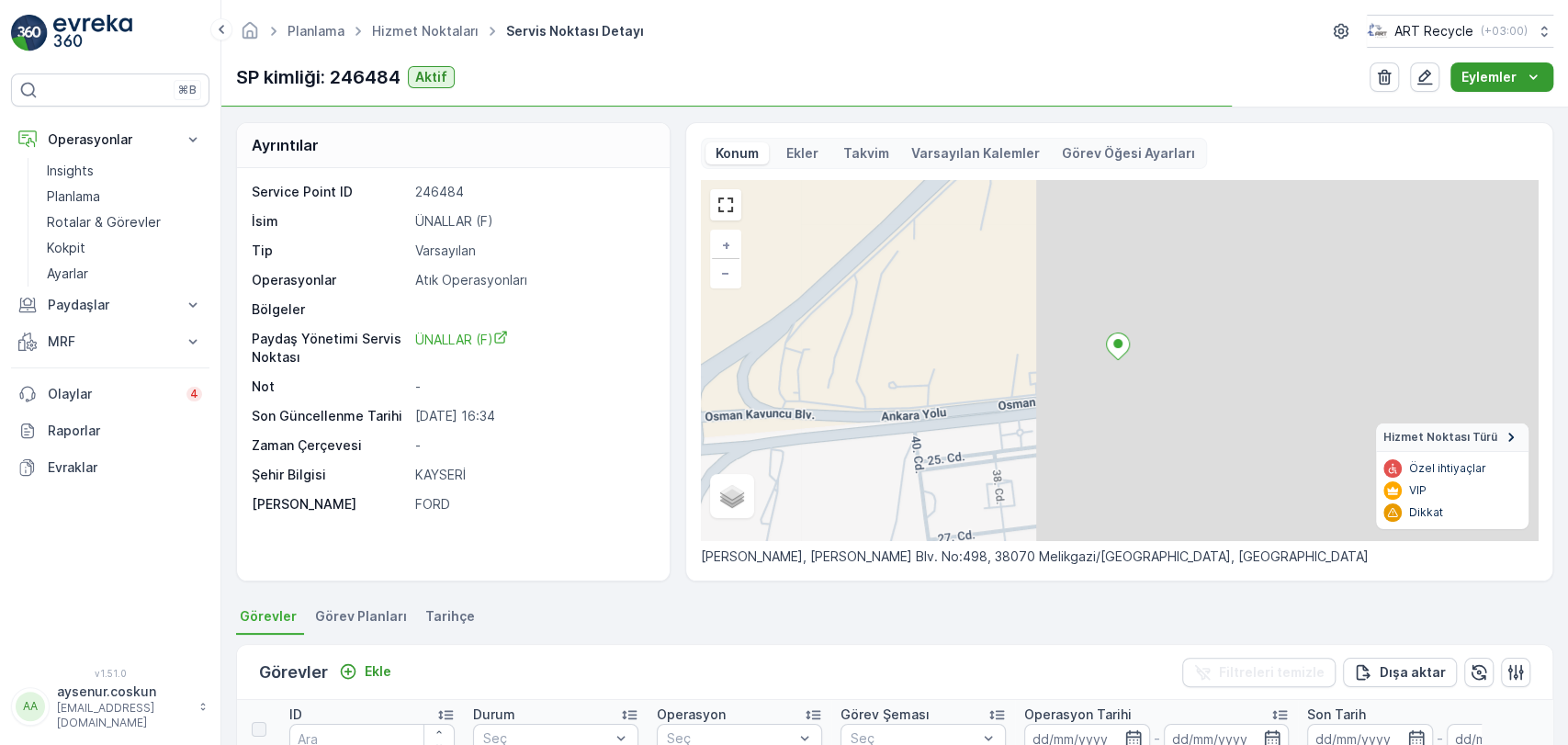
click at [1496, 65] on button "Eylemler" at bounding box center [1501, 77] width 103 height 30
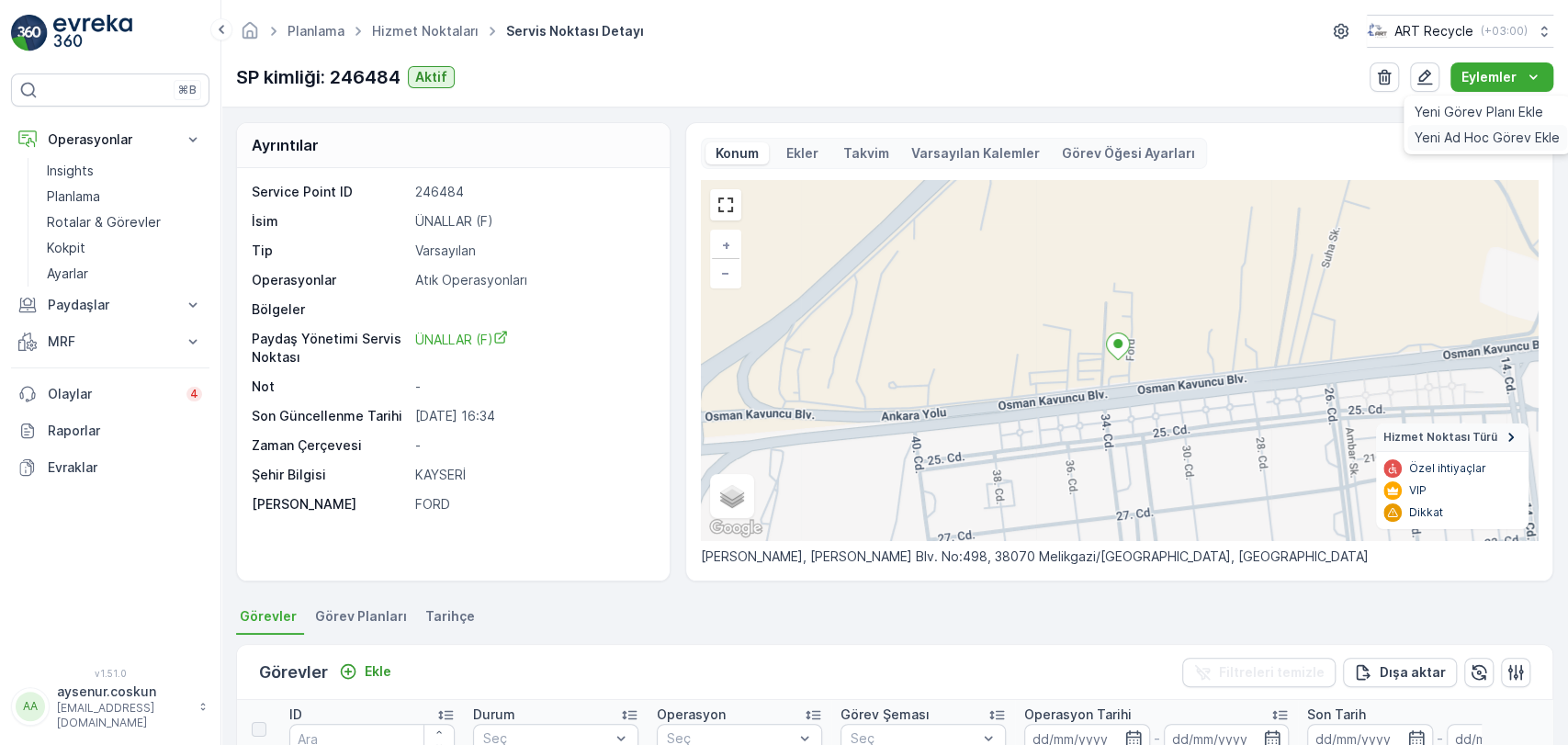
click at [1493, 126] on div "Yeni Ad Hoc Görev Ekle" at bounding box center [1486, 137] width 160 height 26
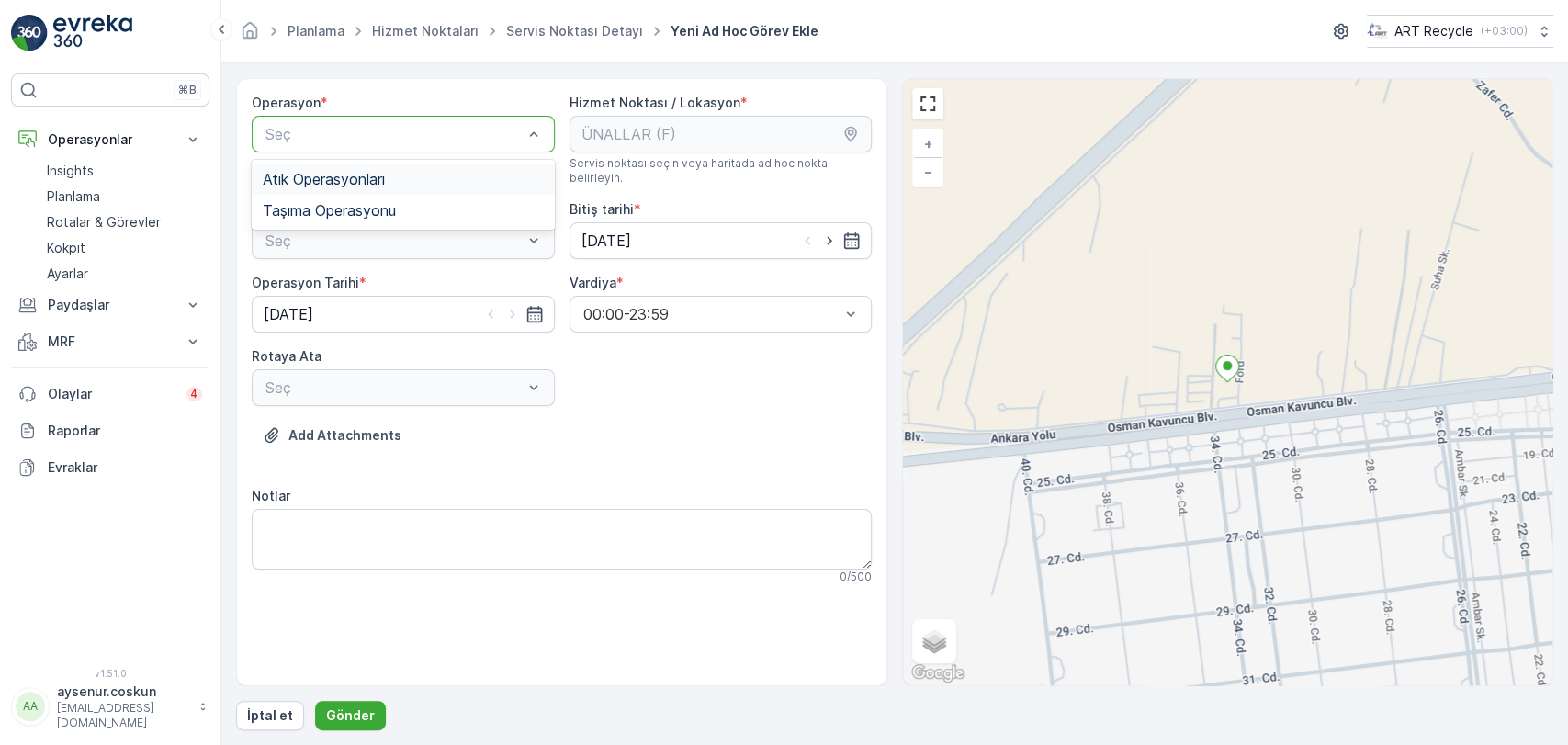
click at [442, 171] on div "Atık Operasyonları" at bounding box center [403, 179] width 281 height 16
click at [407, 241] on div "Seç" at bounding box center [403, 240] width 303 height 37
drag, startPoint x: 374, startPoint y: 266, endPoint x: 370, endPoint y: 282, distance: 16.5
click at [373, 277] on div "Atık Toplama" at bounding box center [403, 285] width 281 height 16
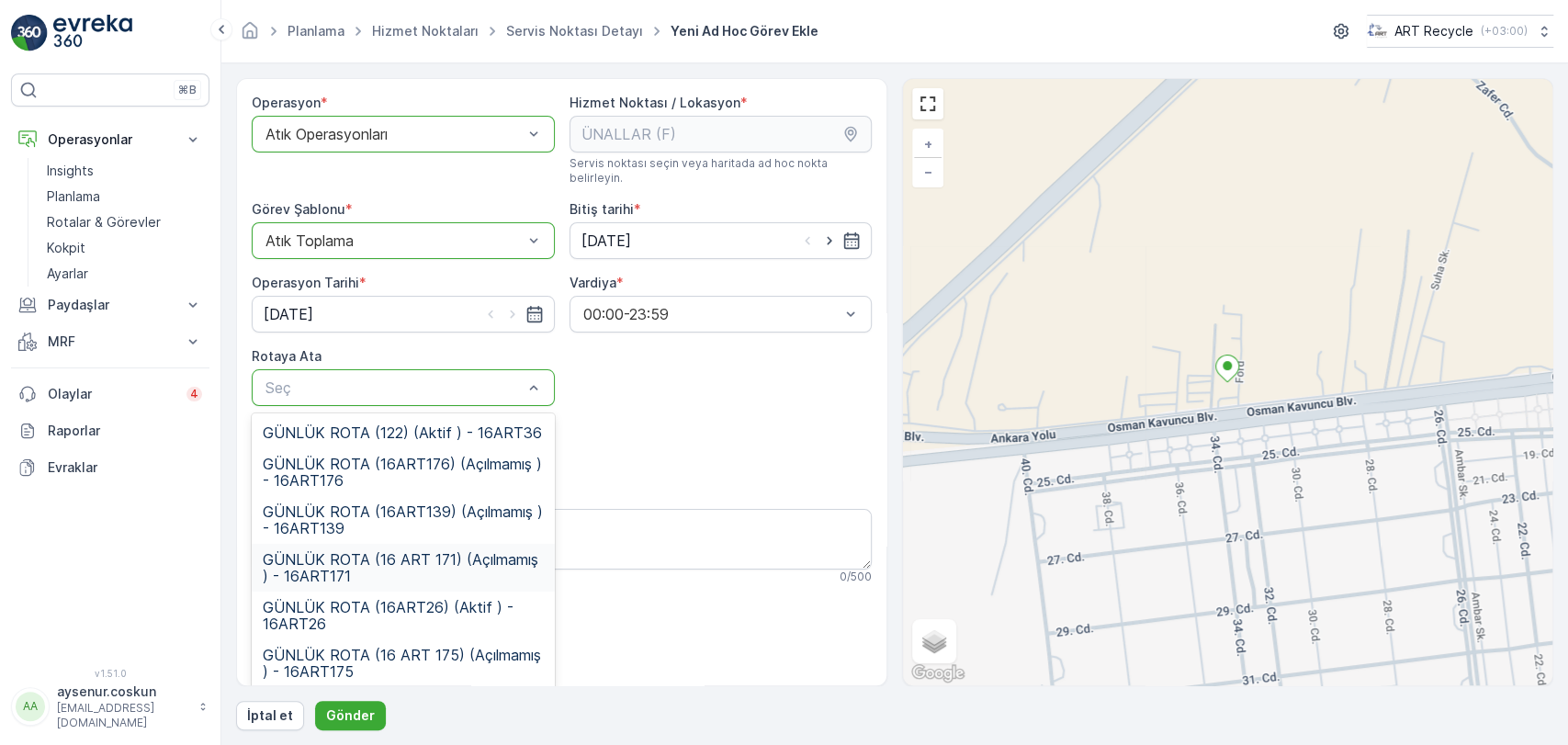
click at [469, 551] on span "GÜNLÜK ROTA (16 ART 171) (Açılmamış ) - 16ART171" at bounding box center [403, 567] width 281 height 33
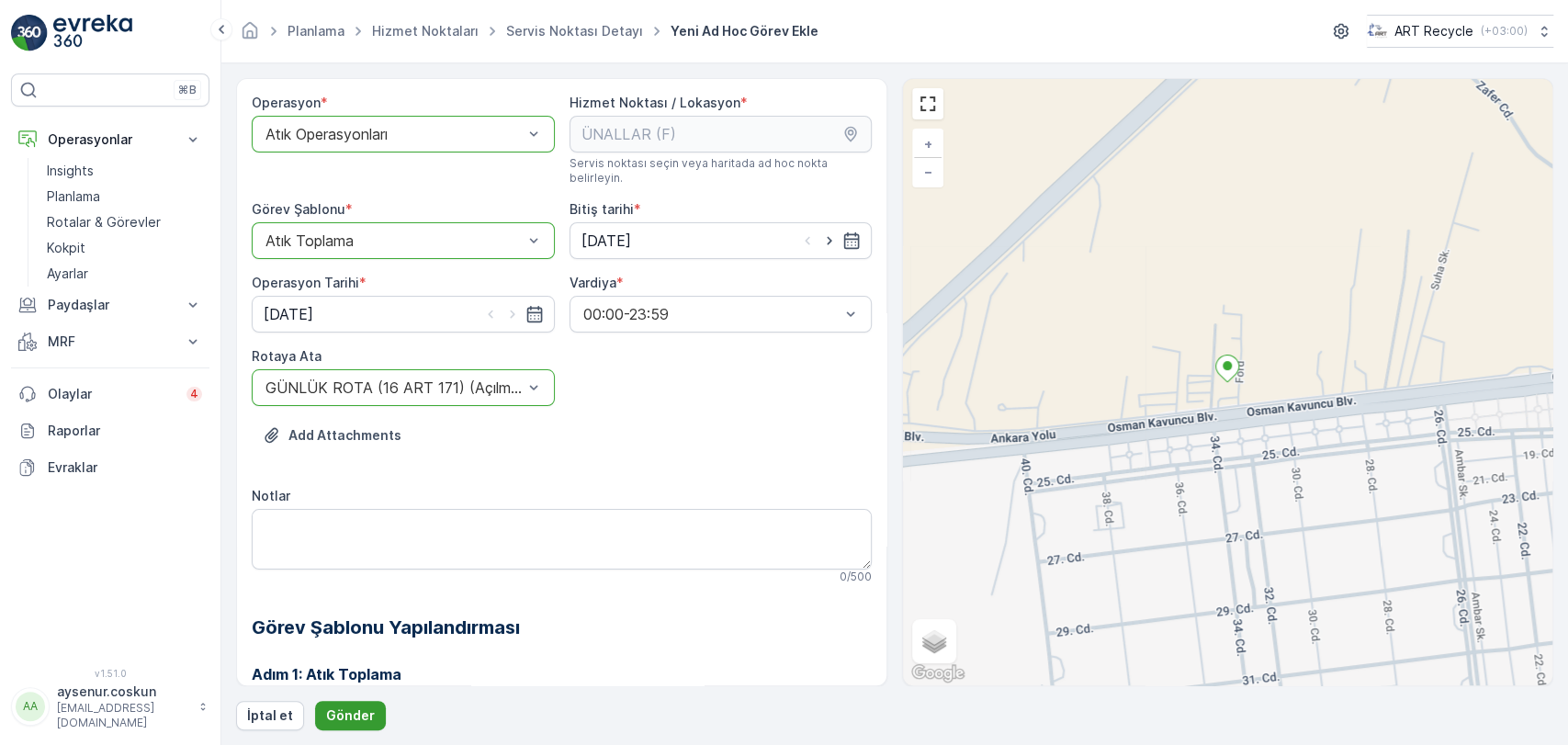
click at [365, 715] on p "Gönder" at bounding box center [350, 715] width 49 height 18
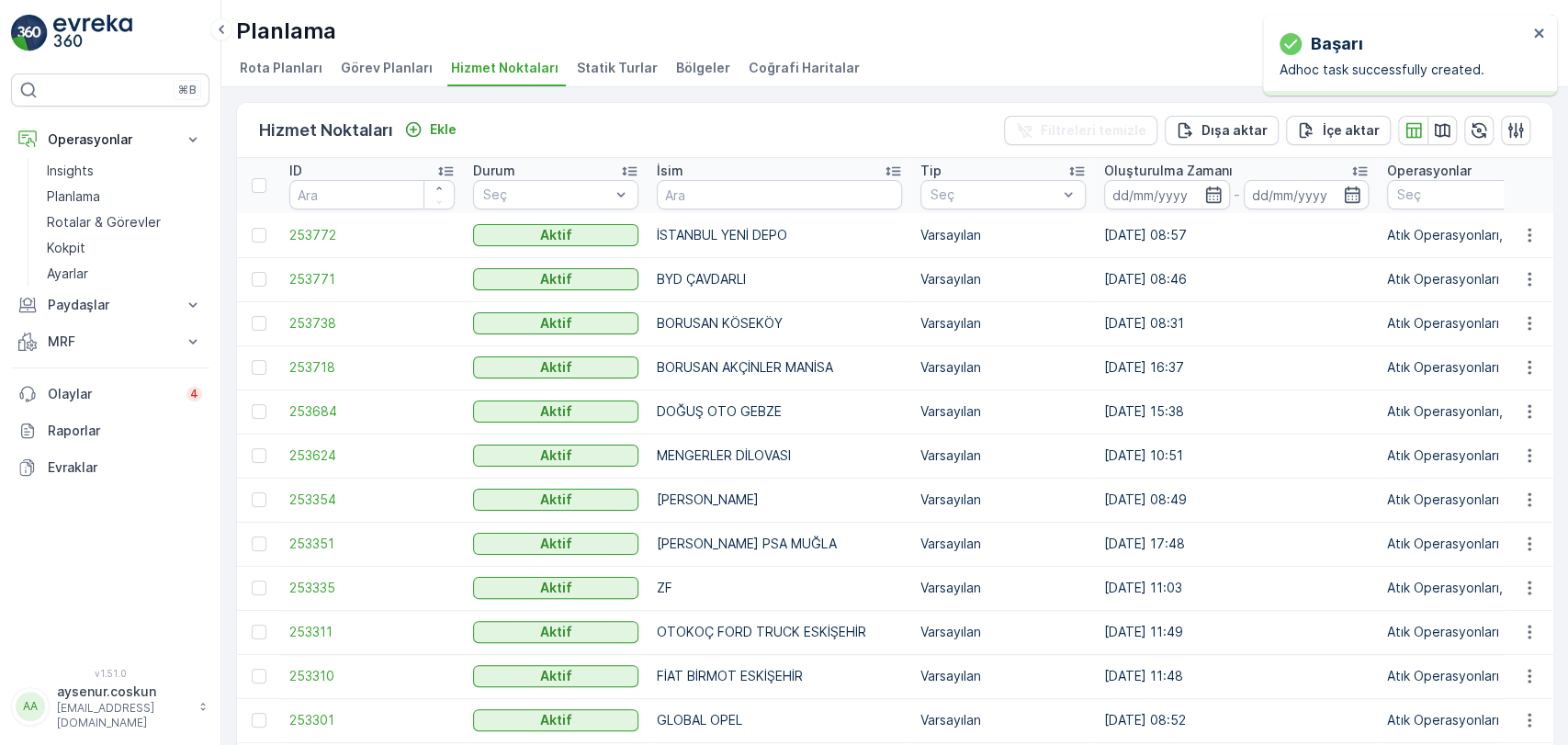
click at [122, 31] on img at bounding box center [92, 33] width 79 height 37
